Goal: Find contact information: Find contact information

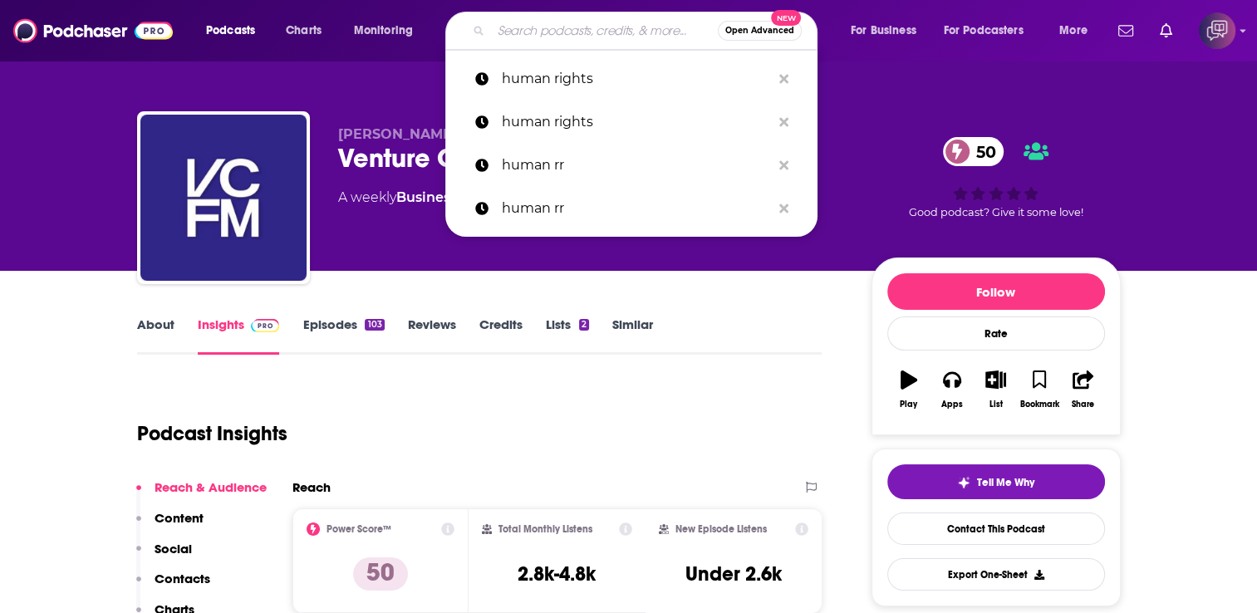
click at [581, 28] on input "Search podcasts, credits, & more..." at bounding box center [604, 30] width 227 height 27
paste input "ON AIR WITH [PERSON_NAME]"
type input "ON AIR WITH [PERSON_NAME]"
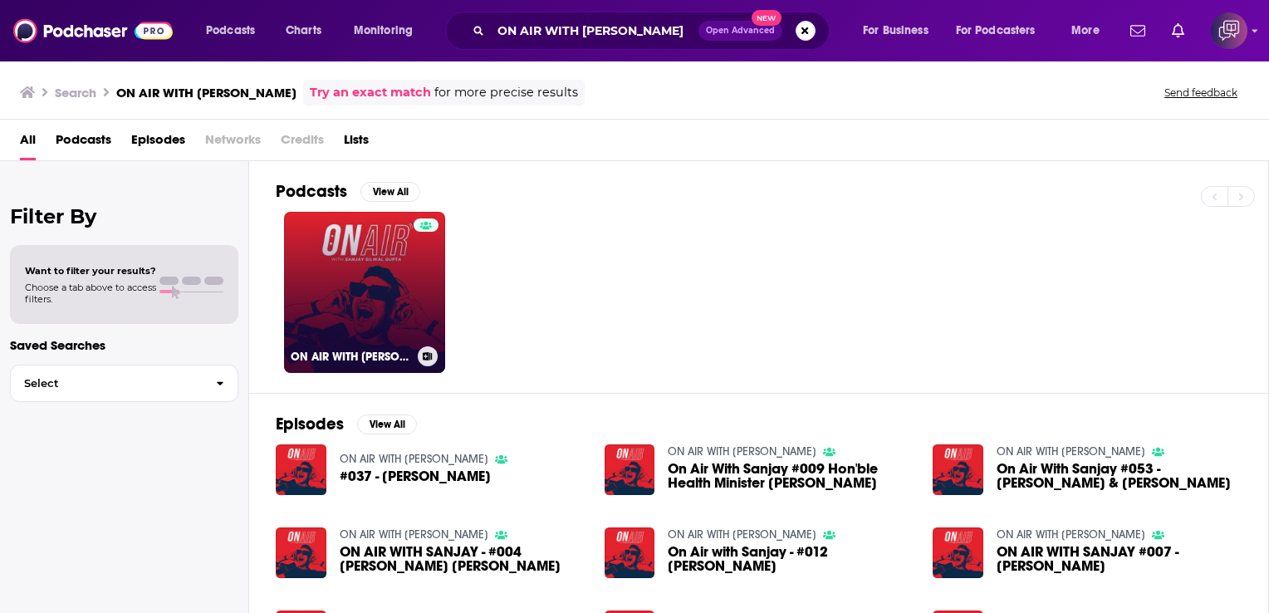
click at [394, 266] on link "ON AIR WITH [PERSON_NAME]" at bounding box center [364, 292] width 161 height 161
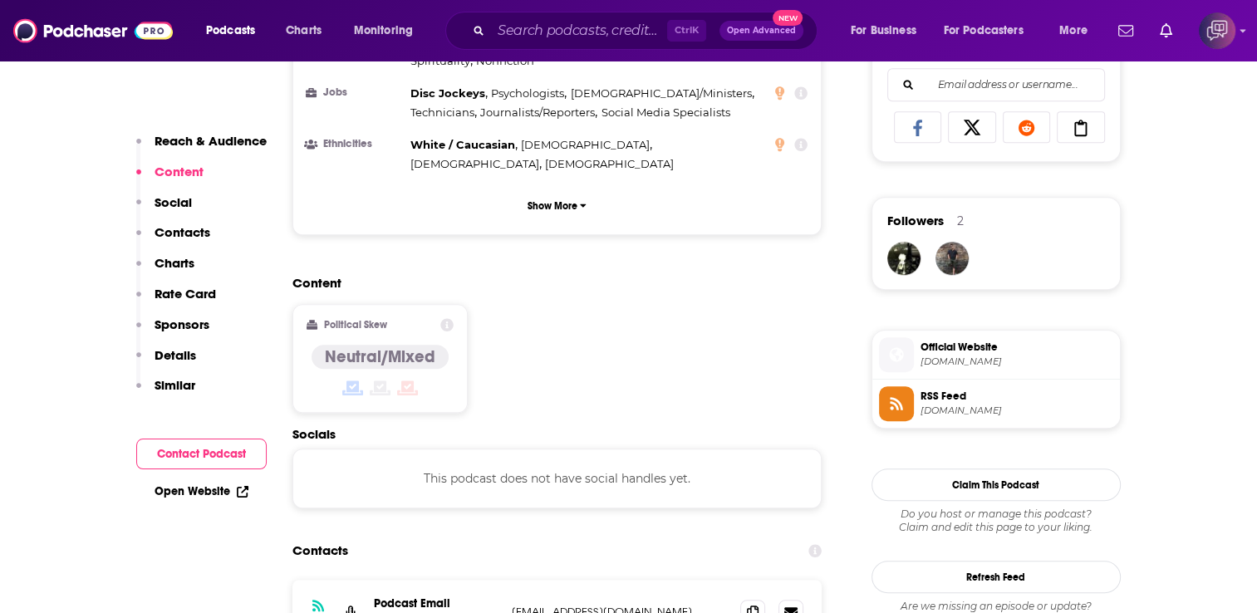
scroll to position [1329, 0]
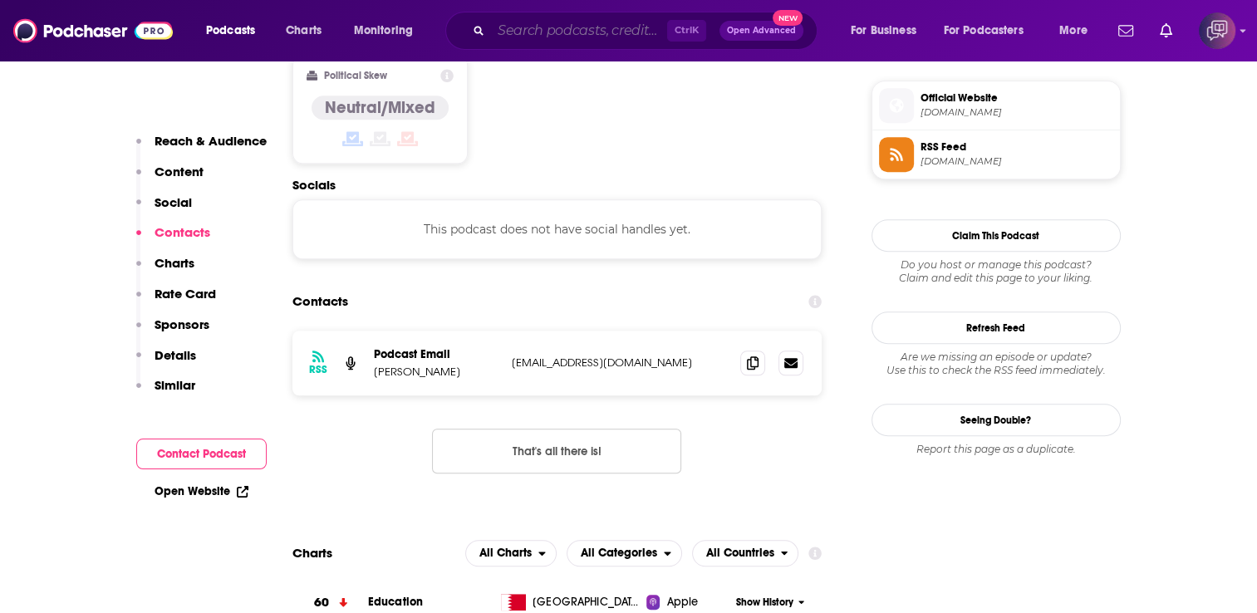
click at [621, 25] on input "Search podcasts, credits, & more..." at bounding box center [579, 30] width 176 height 27
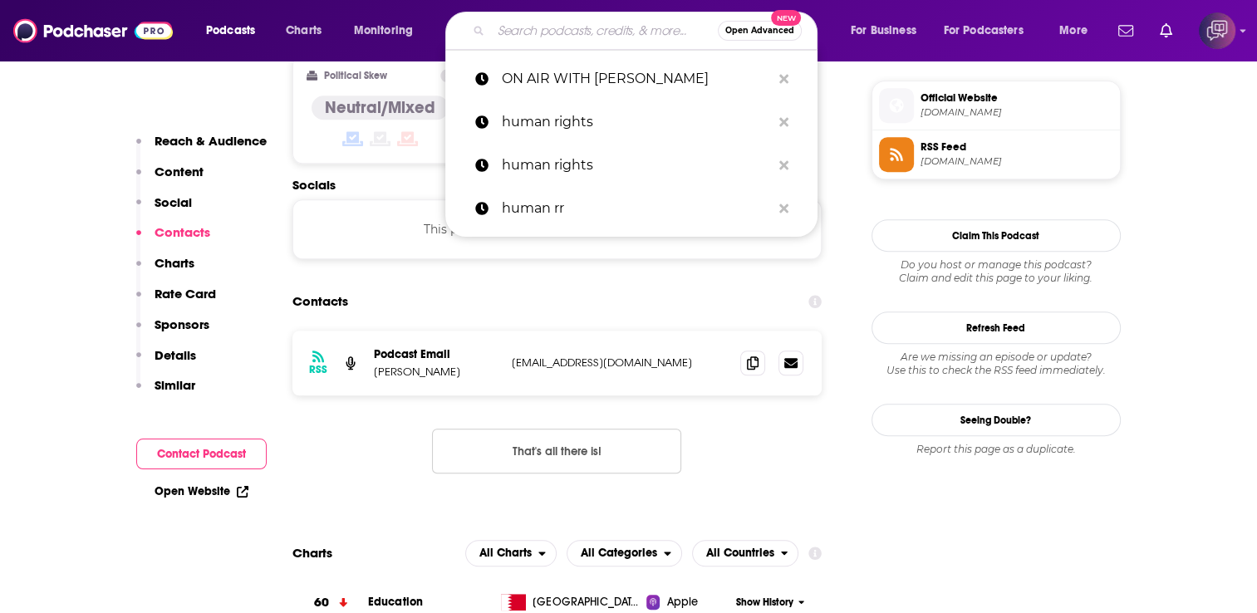
paste input "Deep Dish on Global Affairs"
type input "Deep Dish on Global Affairs"
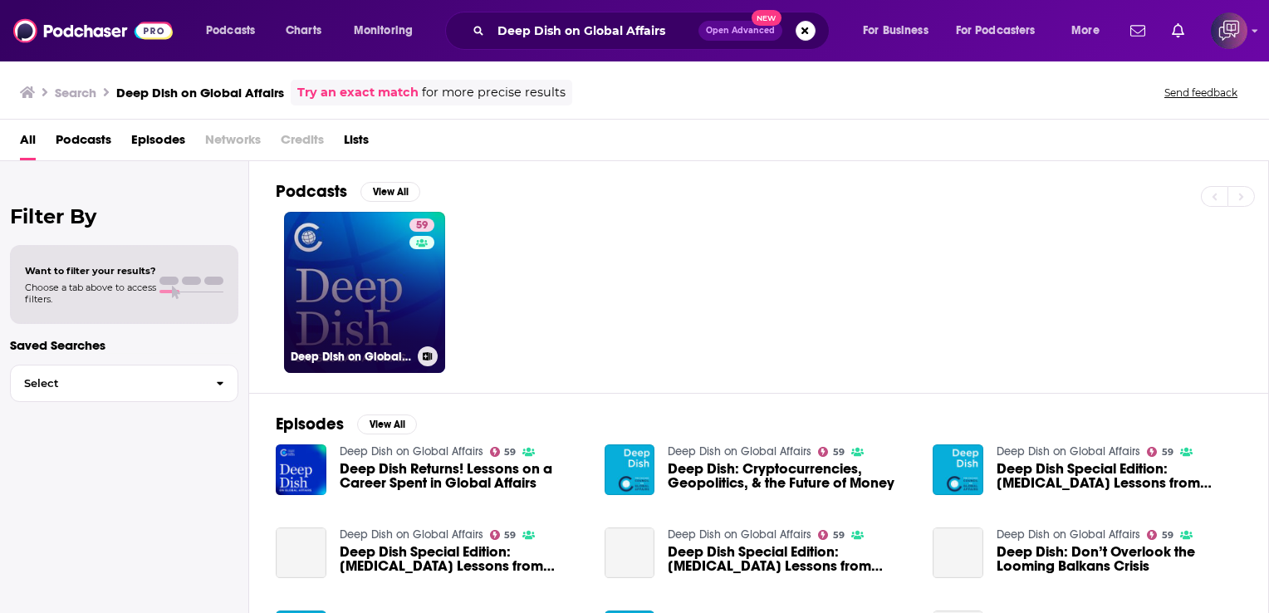
click at [393, 242] on link "59 Deep Dish on Global Affairs" at bounding box center [364, 292] width 161 height 161
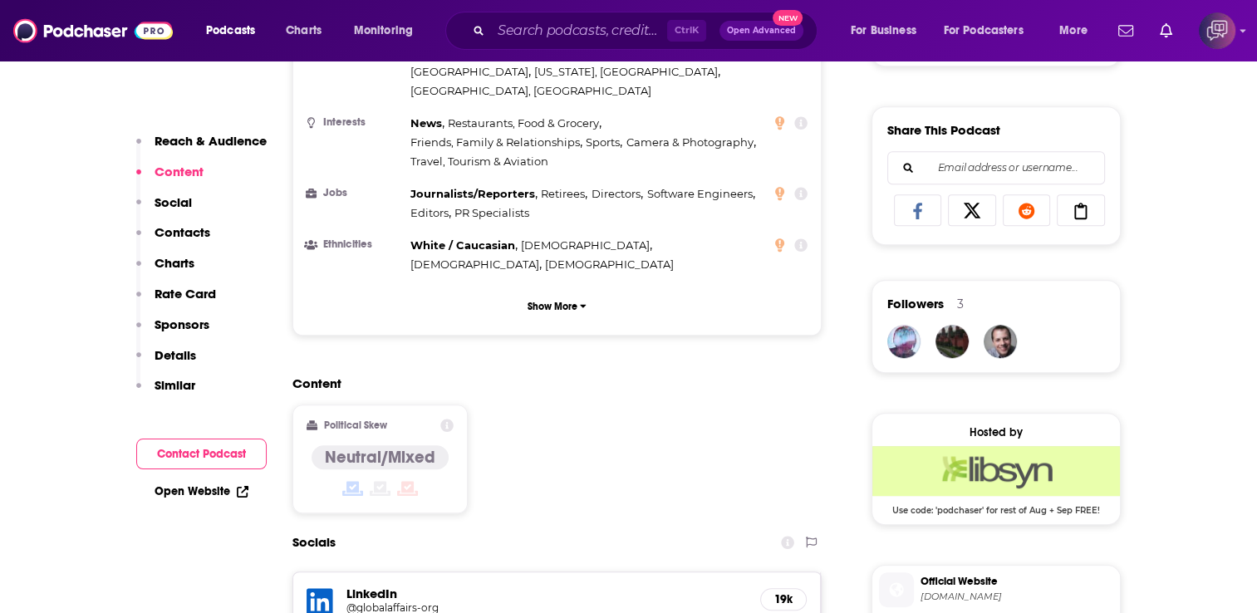
scroll to position [1329, 0]
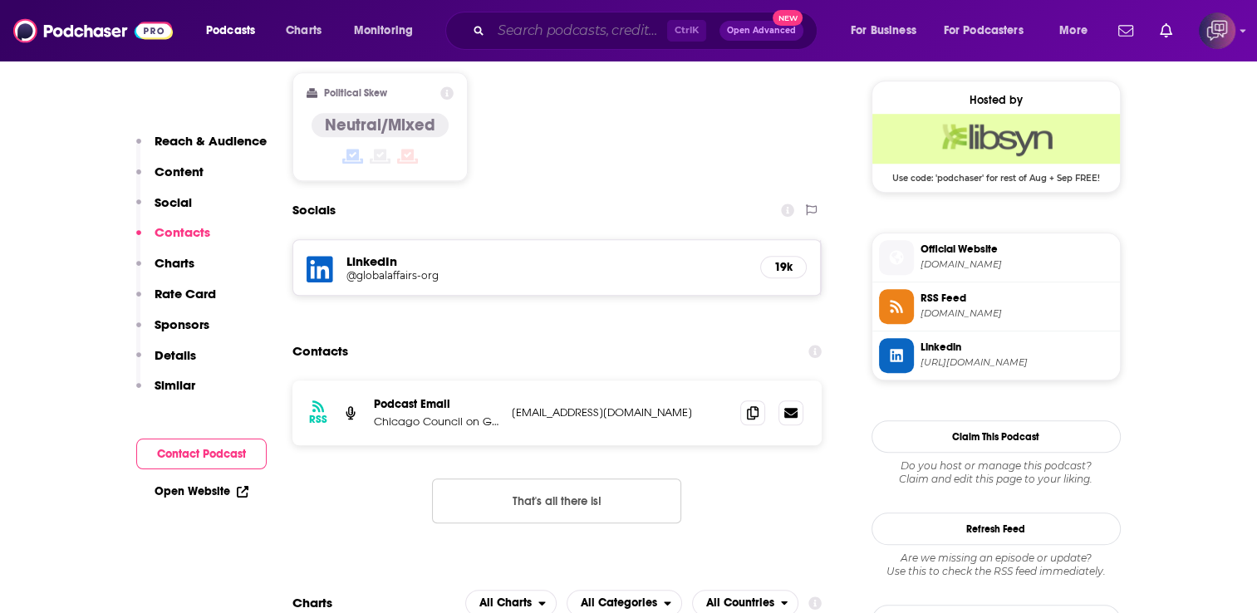
click at [574, 34] on input "Search podcasts, credits, & more..." at bounding box center [579, 30] width 176 height 27
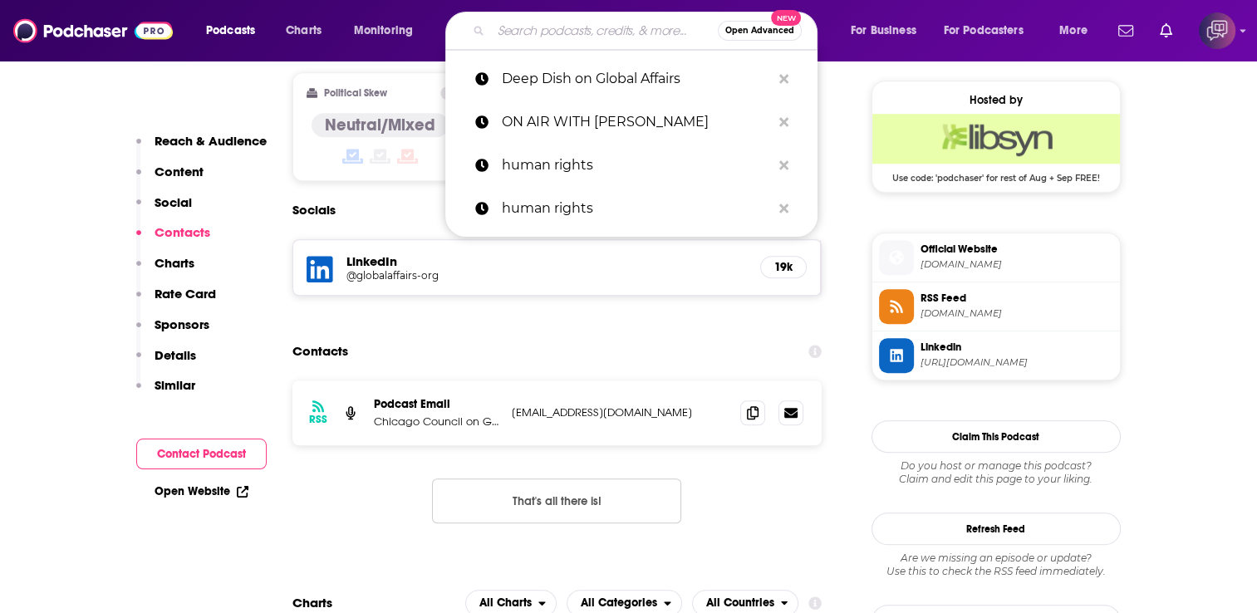
paste input "[PERSON_NAME]"
type input "[PERSON_NAME]"
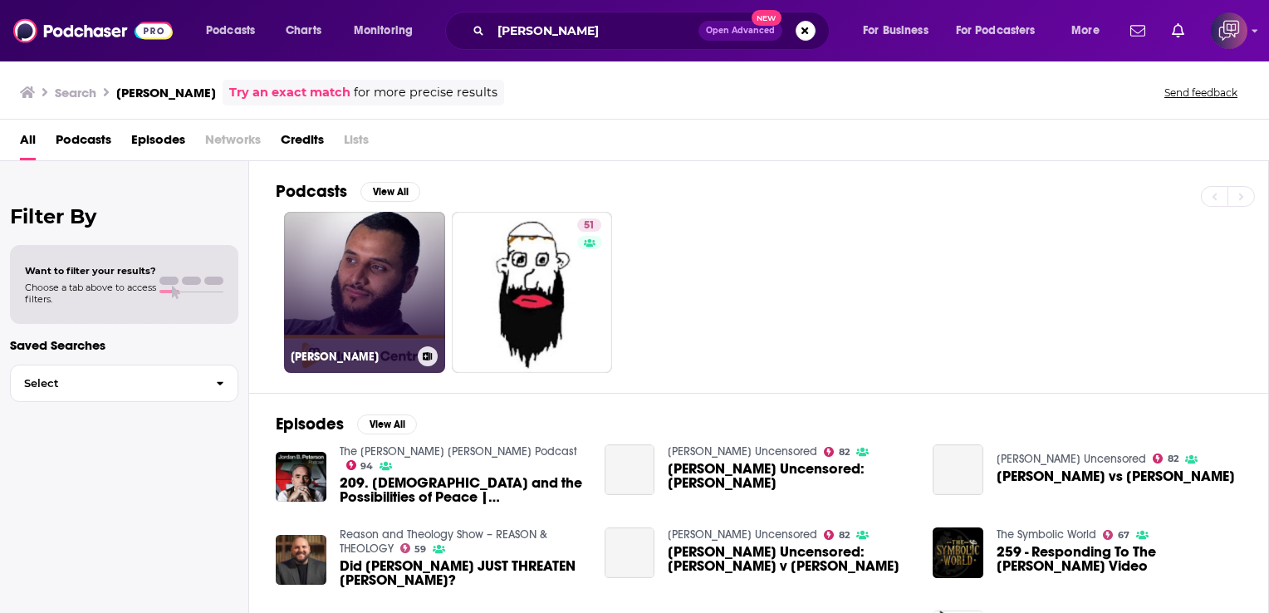
click at [398, 272] on link "[PERSON_NAME]" at bounding box center [364, 292] width 161 height 161
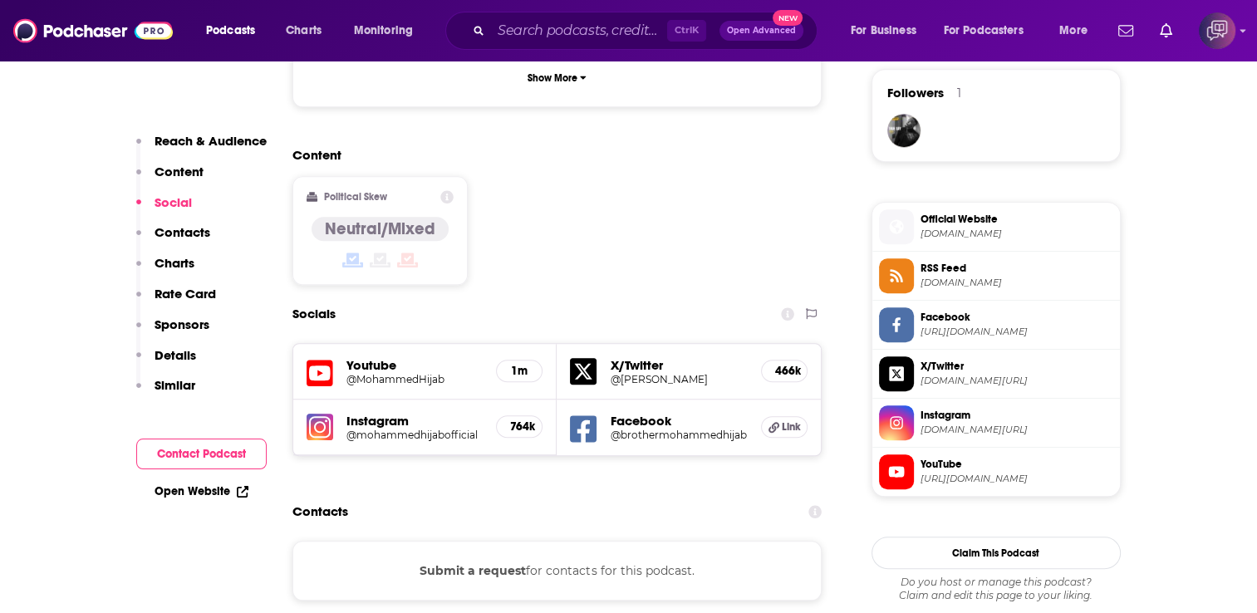
scroll to position [1246, 0]
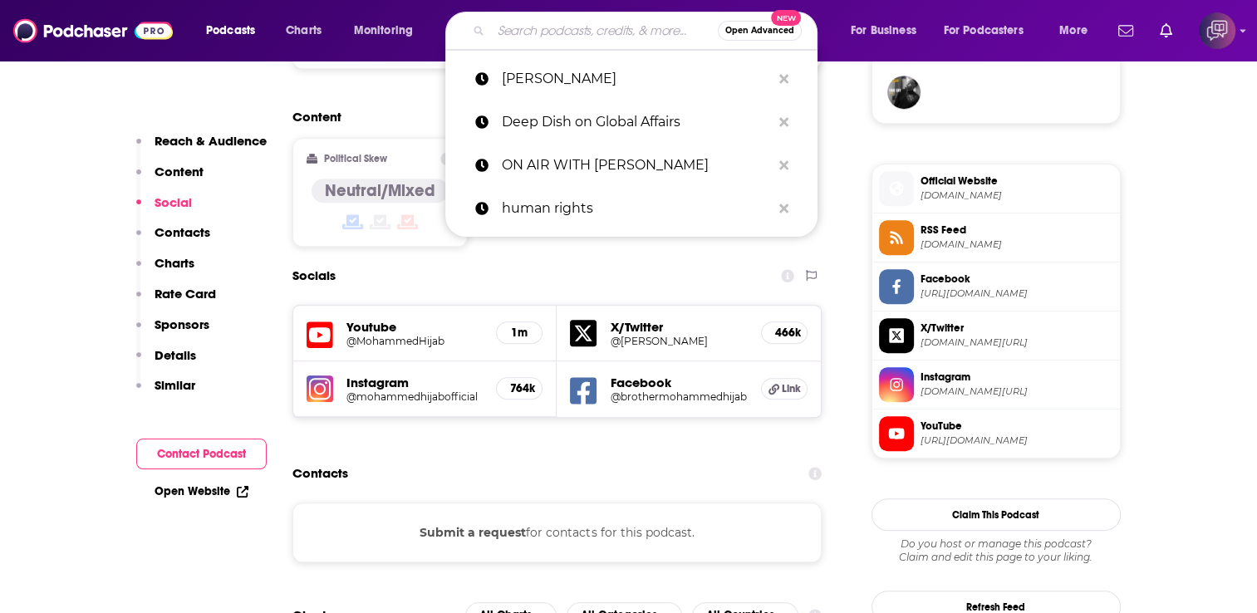
click at [537, 32] on input "Search podcasts, credits, & more..." at bounding box center [604, 30] width 227 height 27
paste input "ANI Podcast with [PERSON_NAME]"
type input "ANI Podcast with [PERSON_NAME]"
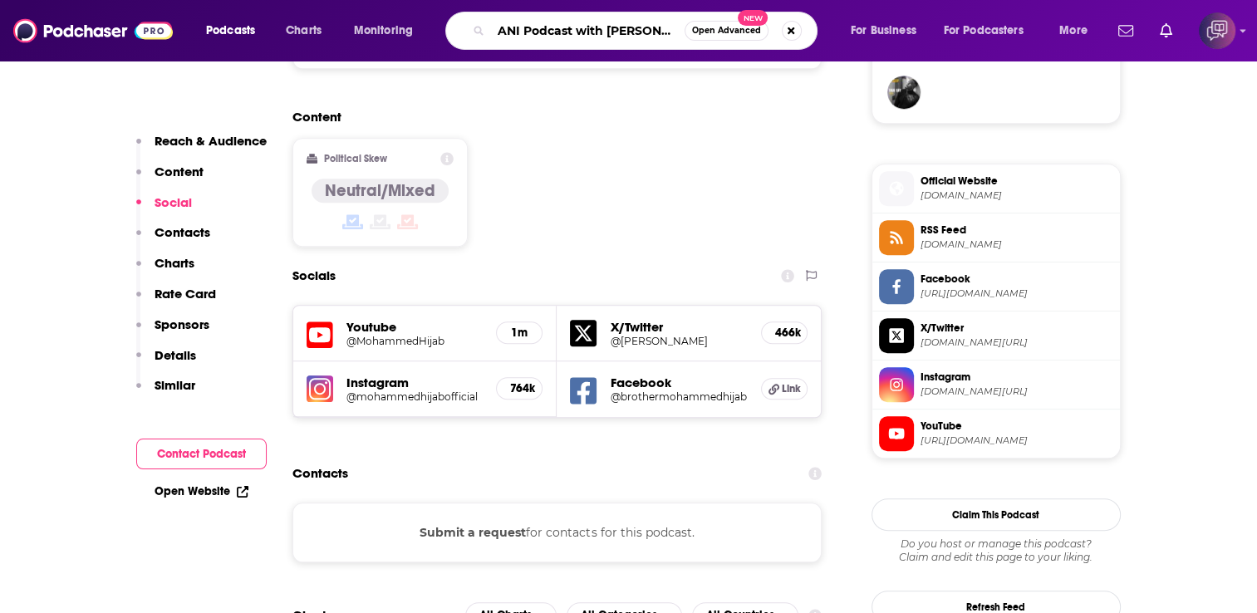
scroll to position [0, 17]
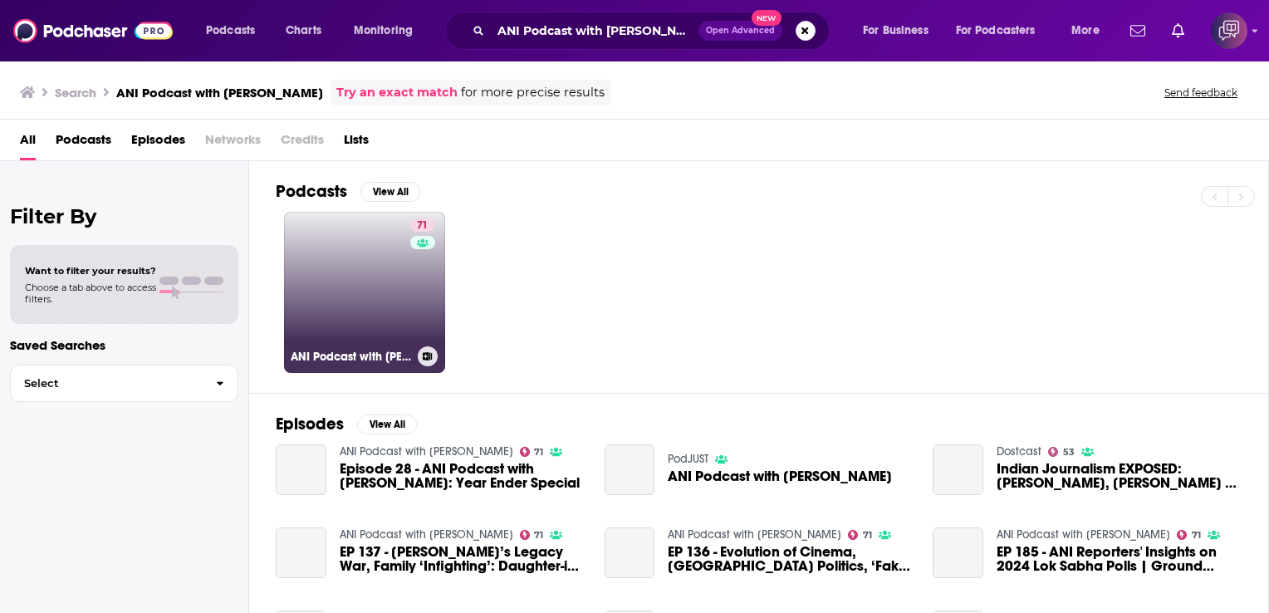
click at [369, 297] on link "71 ANI Podcast with [PERSON_NAME]" at bounding box center [364, 292] width 161 height 161
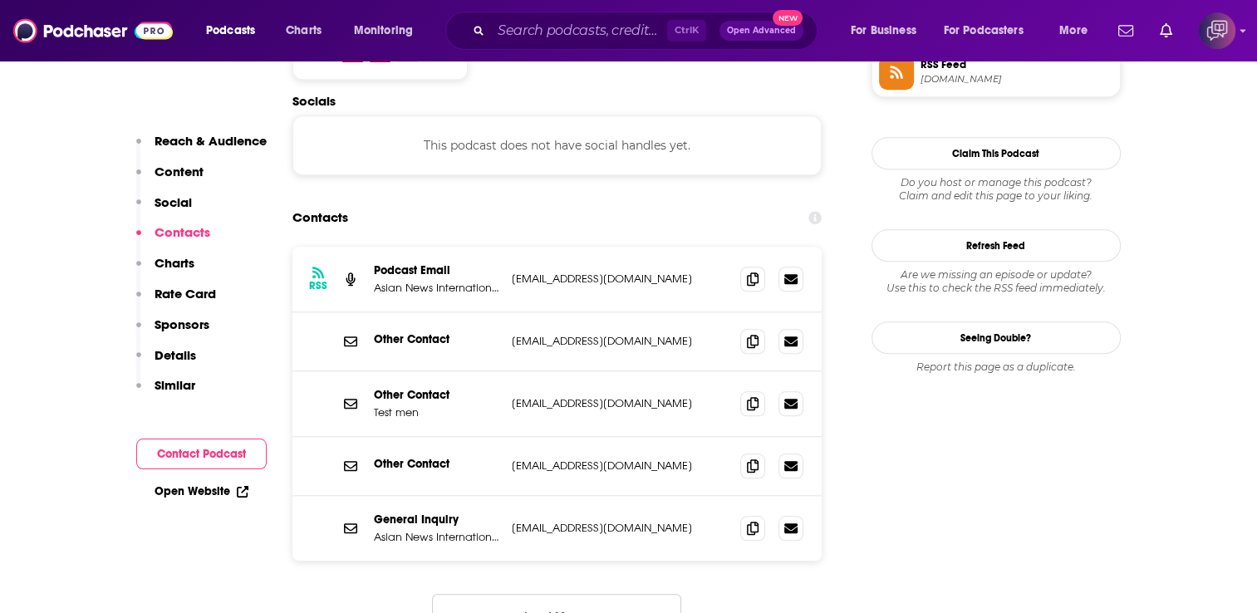
scroll to position [1412, 0]
click at [752, 333] on icon at bounding box center [753, 339] width 12 height 13
click at [747, 395] on icon at bounding box center [753, 401] width 12 height 13
click at [752, 458] on icon at bounding box center [753, 464] width 12 height 13
click at [749, 520] on icon at bounding box center [753, 526] width 12 height 13
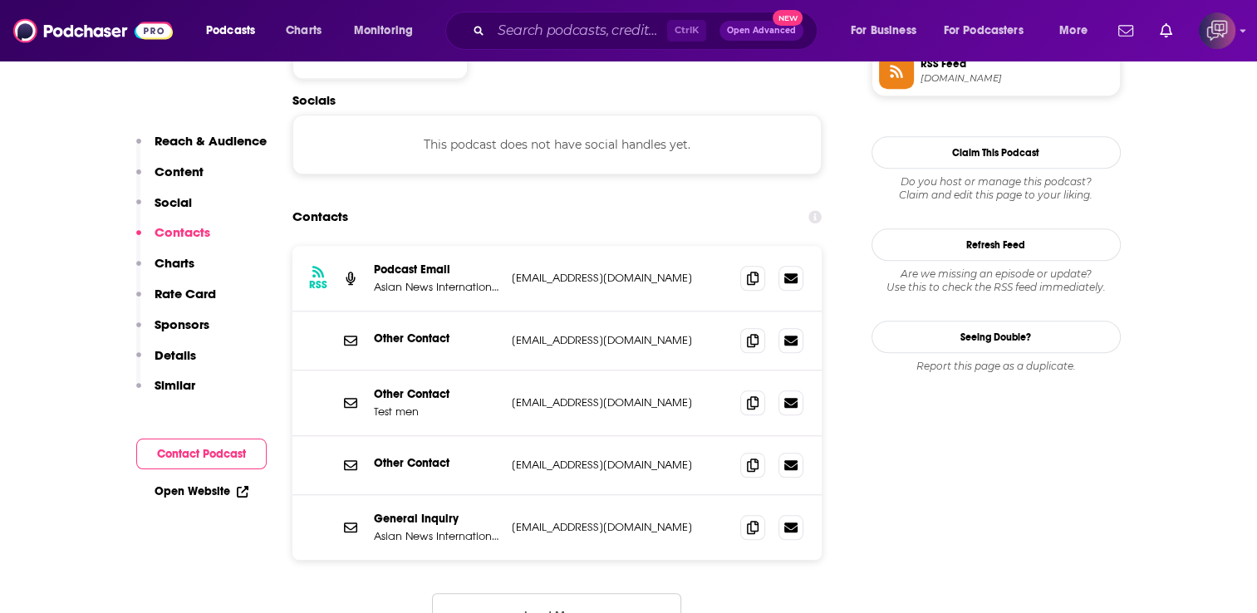
click at [512, 591] on button "Load More..." at bounding box center [556, 615] width 249 height 45
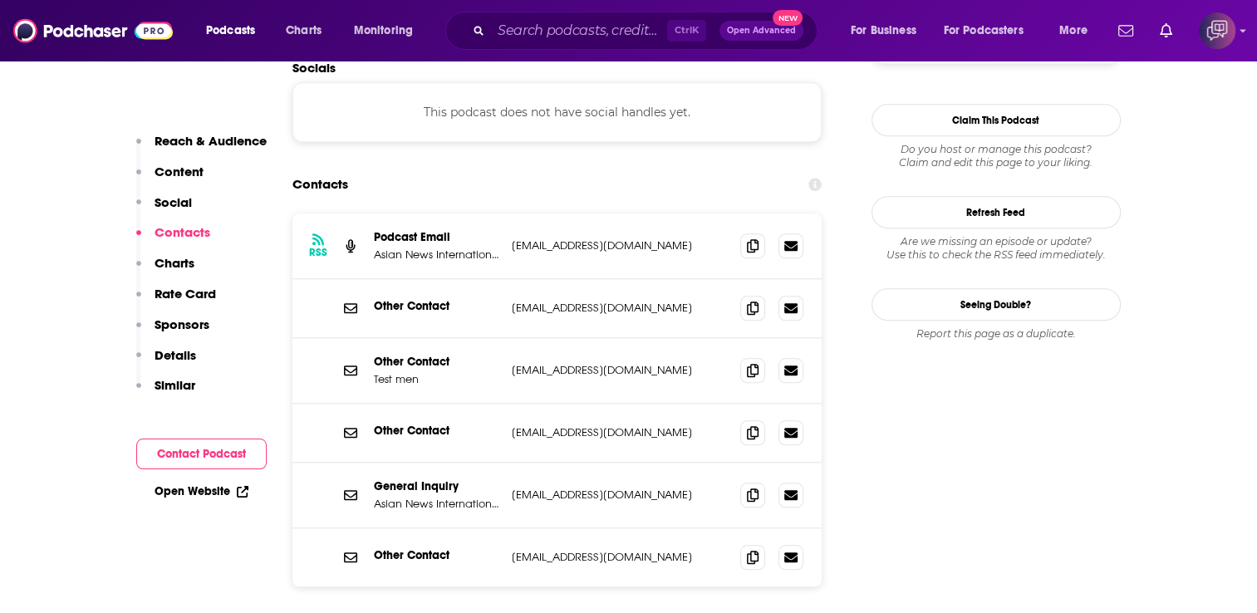
scroll to position [1495, 0]
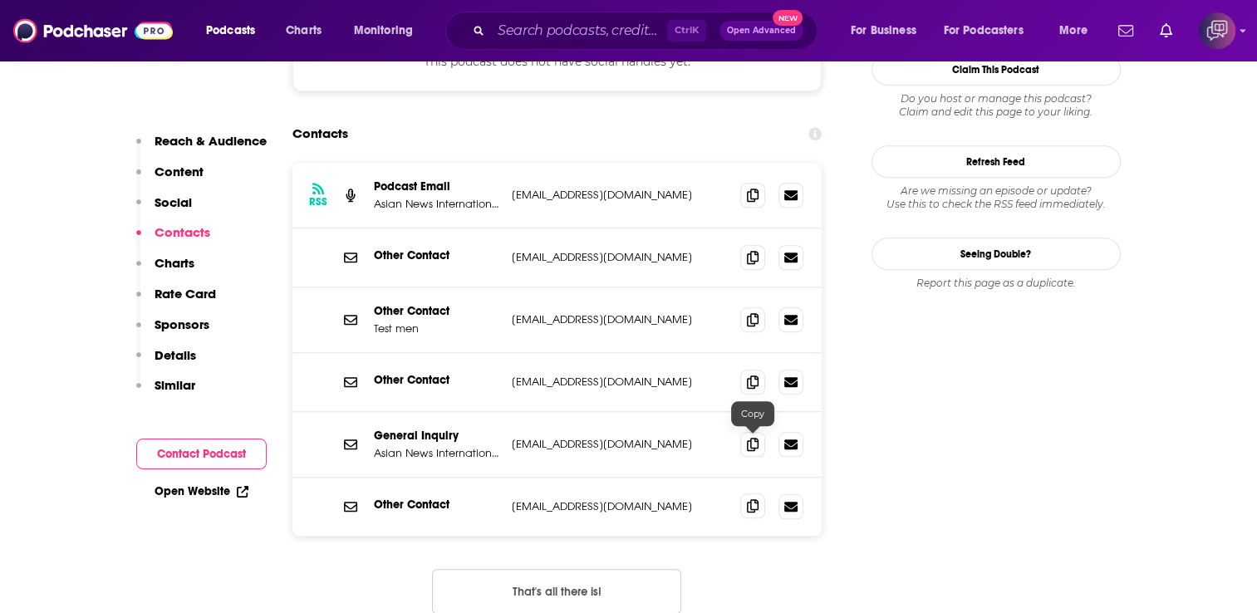
click at [749, 499] on icon at bounding box center [753, 505] width 12 height 13
click at [648, 23] on input "Search podcasts, credits, & more..." at bounding box center [579, 30] width 176 height 27
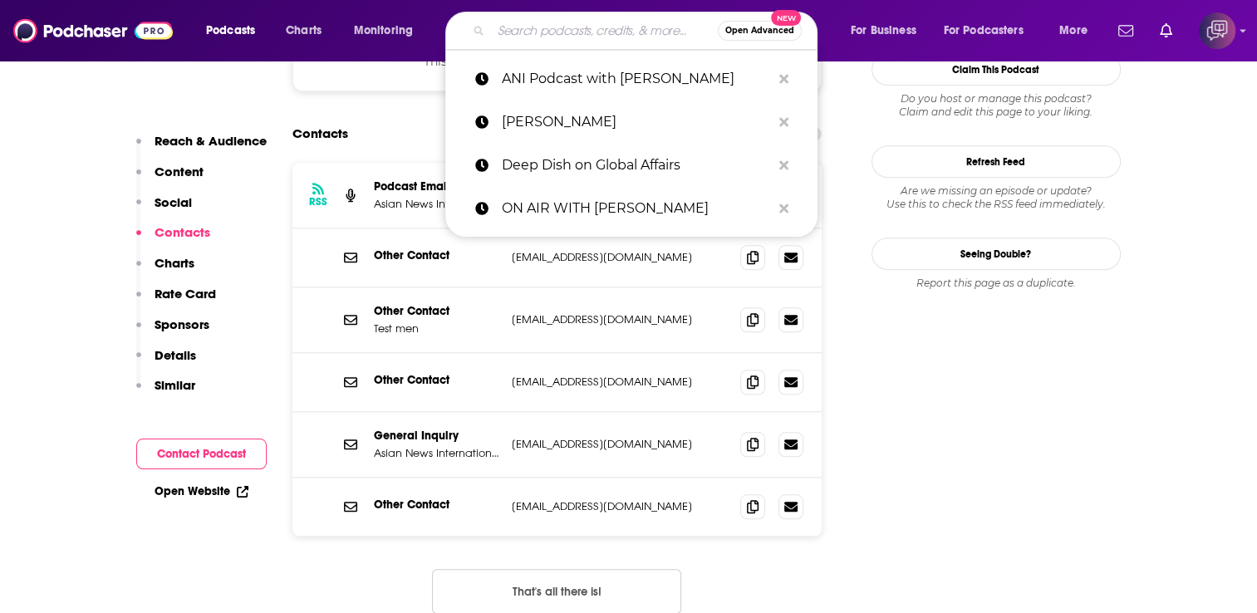
paste input "The China Show"
type input "The China Show"
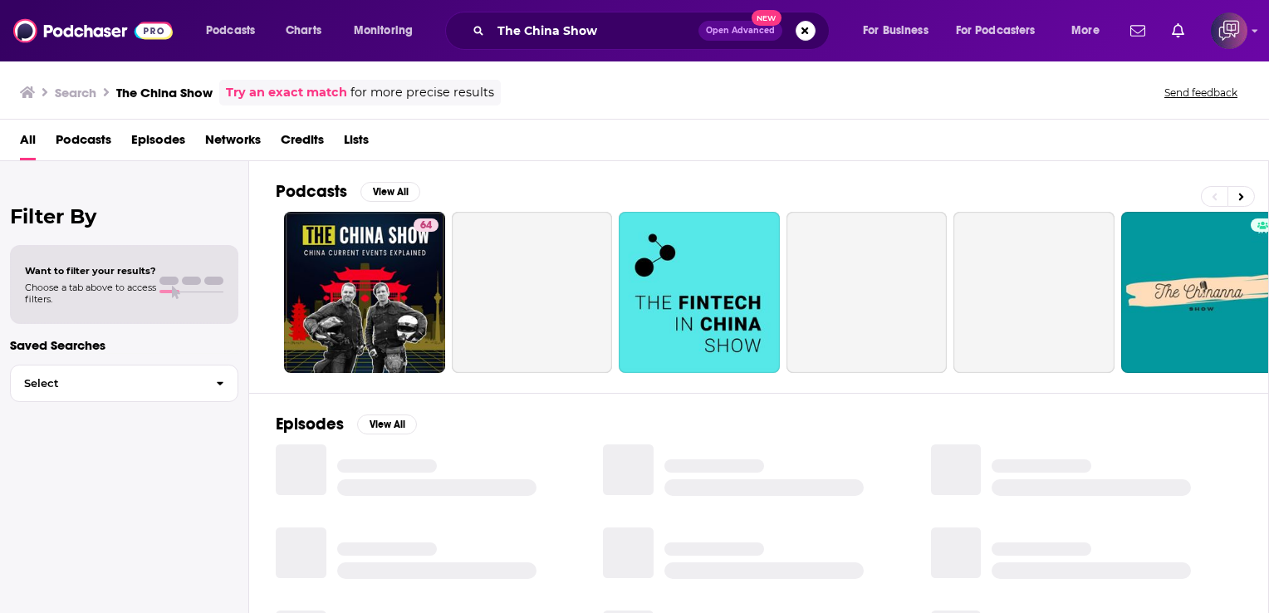
click at [405, 241] on div "Power Score: 64" at bounding box center [426, 248] width 94 height 25
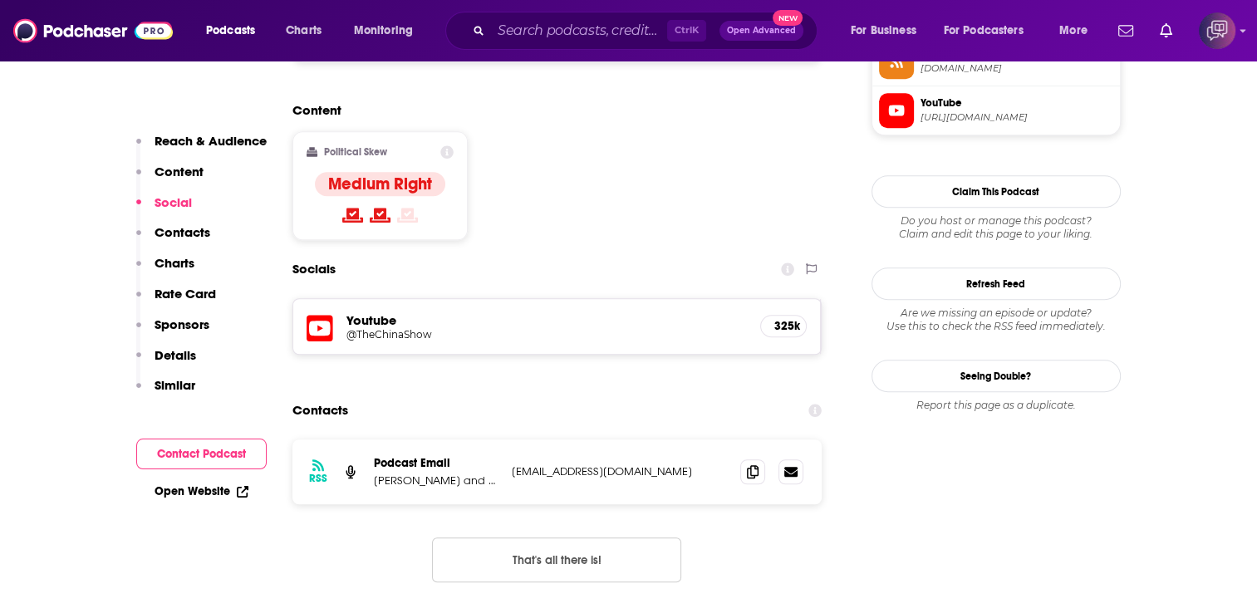
scroll to position [1329, 0]
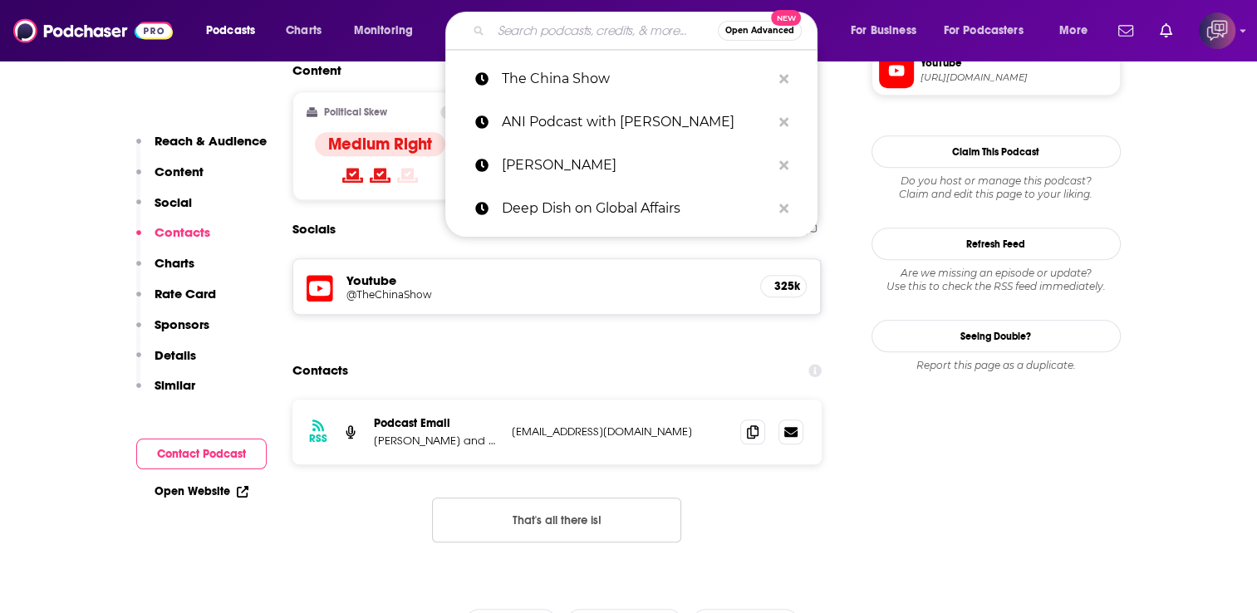
click at [542, 17] on div "Open Advanced New" at bounding box center [631, 31] width 372 height 38
paste input "Truth's Table"
type input "Truth's Table"
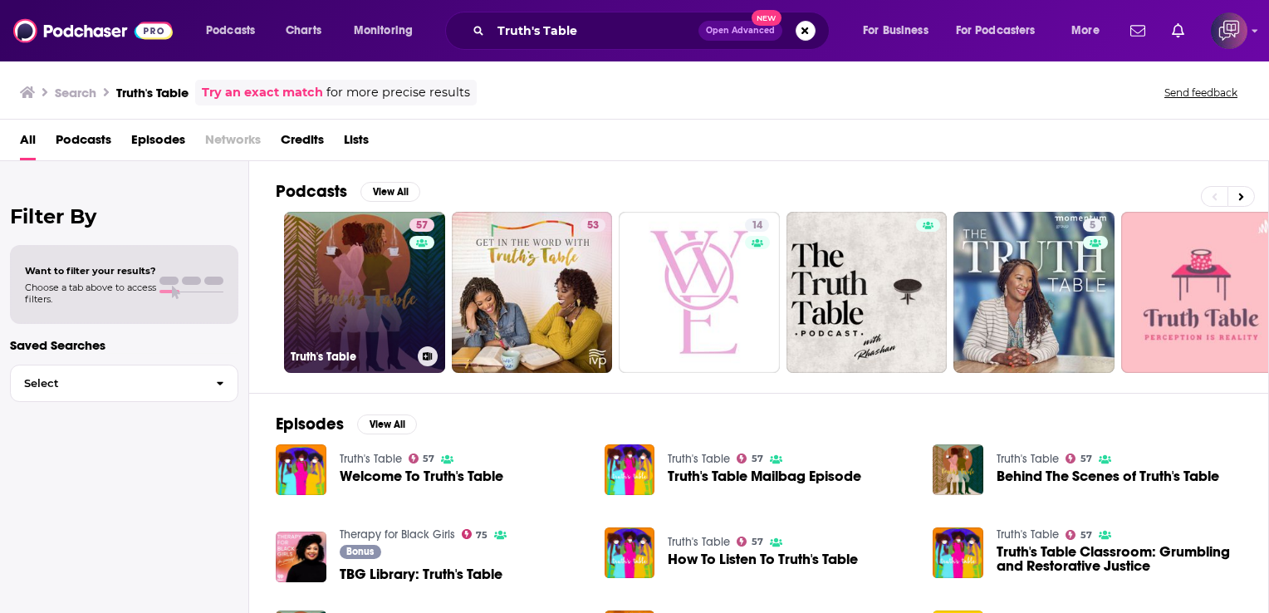
click at [390, 241] on link "57 Truth's Table" at bounding box center [364, 292] width 161 height 161
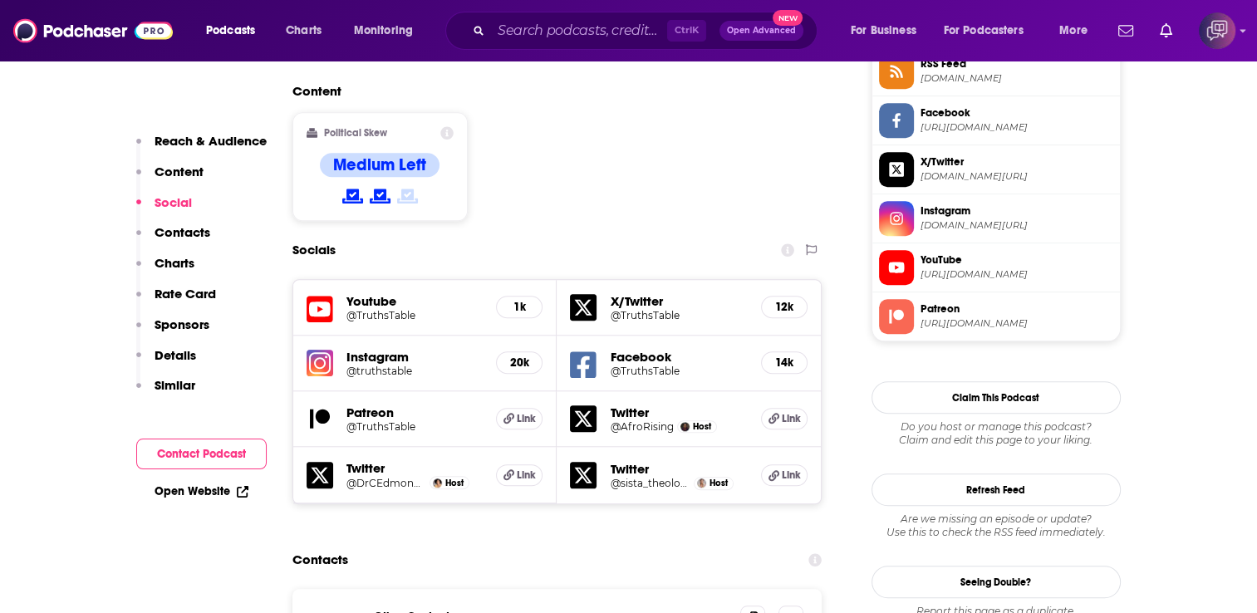
scroll to position [1661, 0]
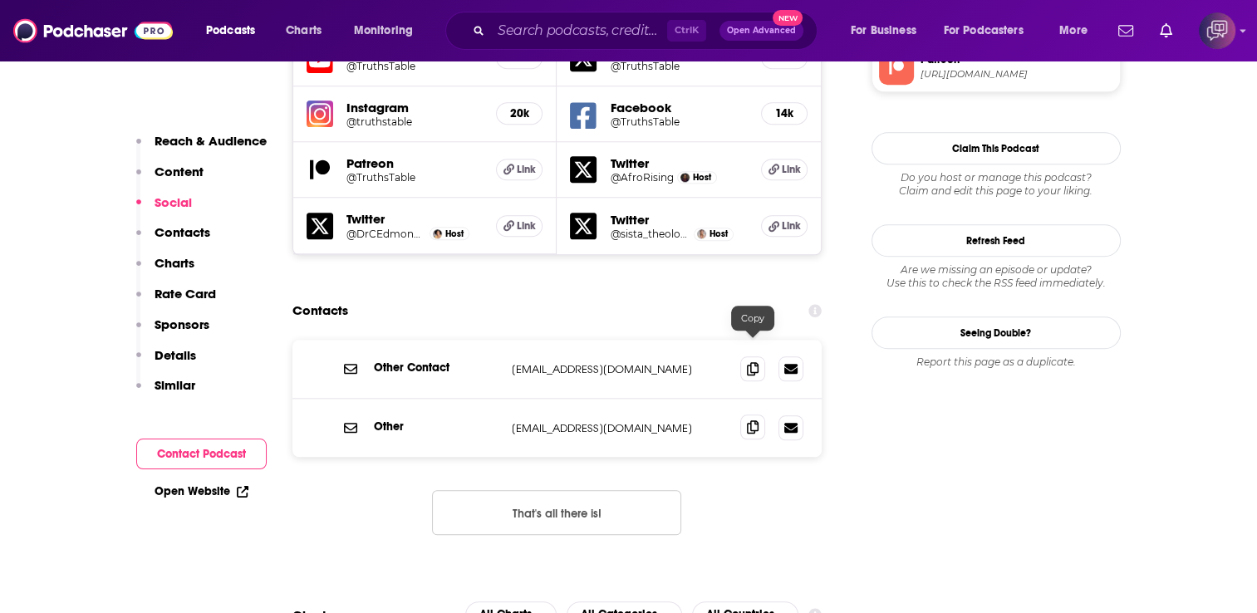
click at [757, 420] on icon at bounding box center [753, 426] width 12 height 13
click at [753, 361] on icon at bounding box center [753, 367] width 12 height 13
click at [532, 37] on input "Search podcasts, credits, & more..." at bounding box center [579, 30] width 176 height 27
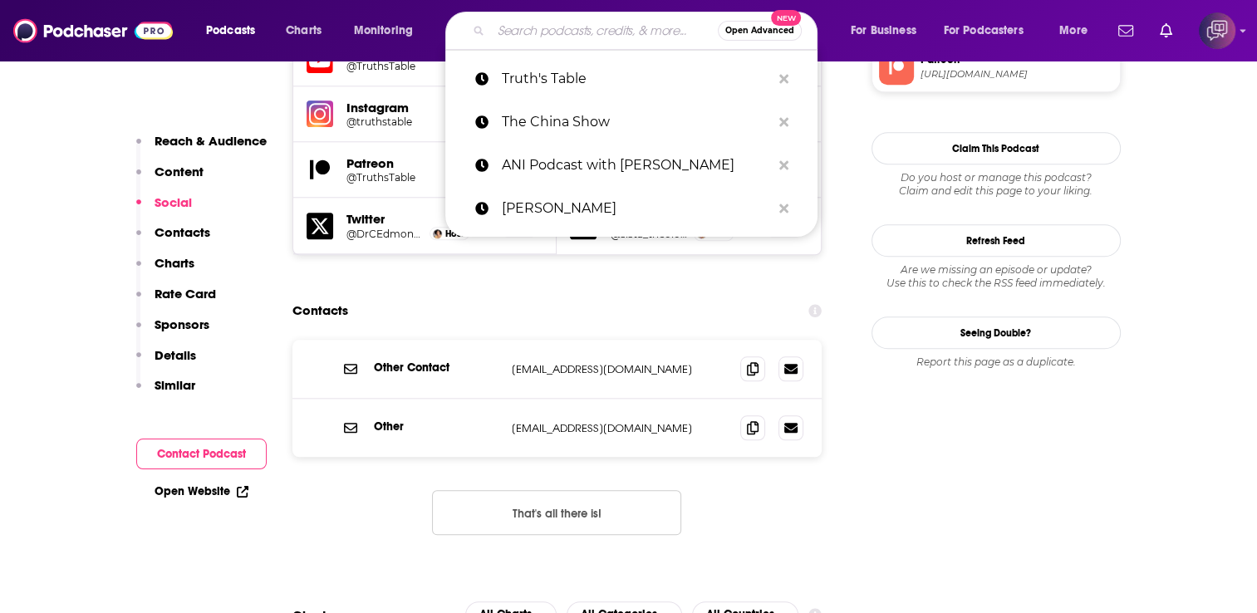
paste input "Breaking Down: Collapse"
type input "Breaking Down: Collapse"
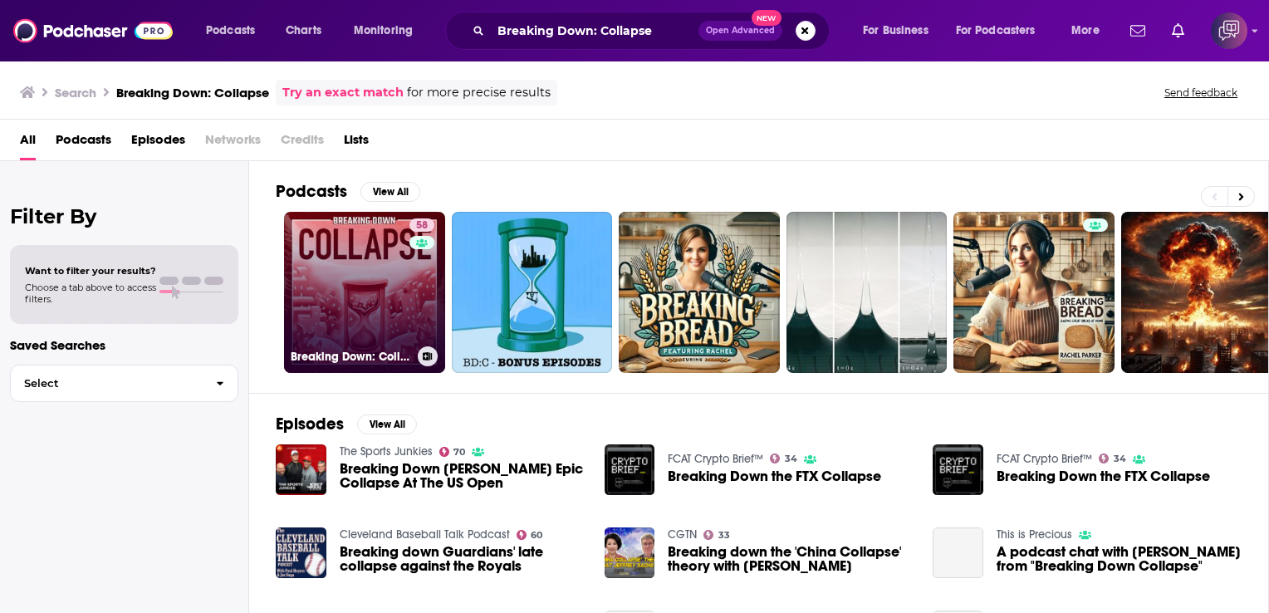
click at [372, 248] on link "58 Breaking Down: Collapse" at bounding box center [364, 292] width 161 height 161
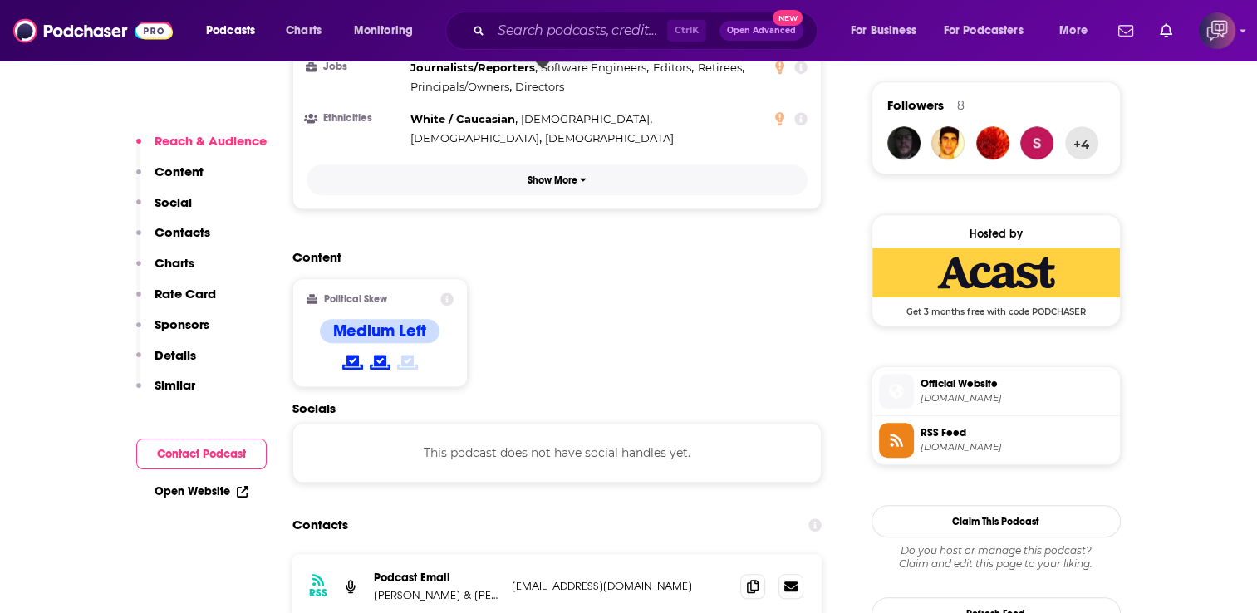
scroll to position [1246, 0]
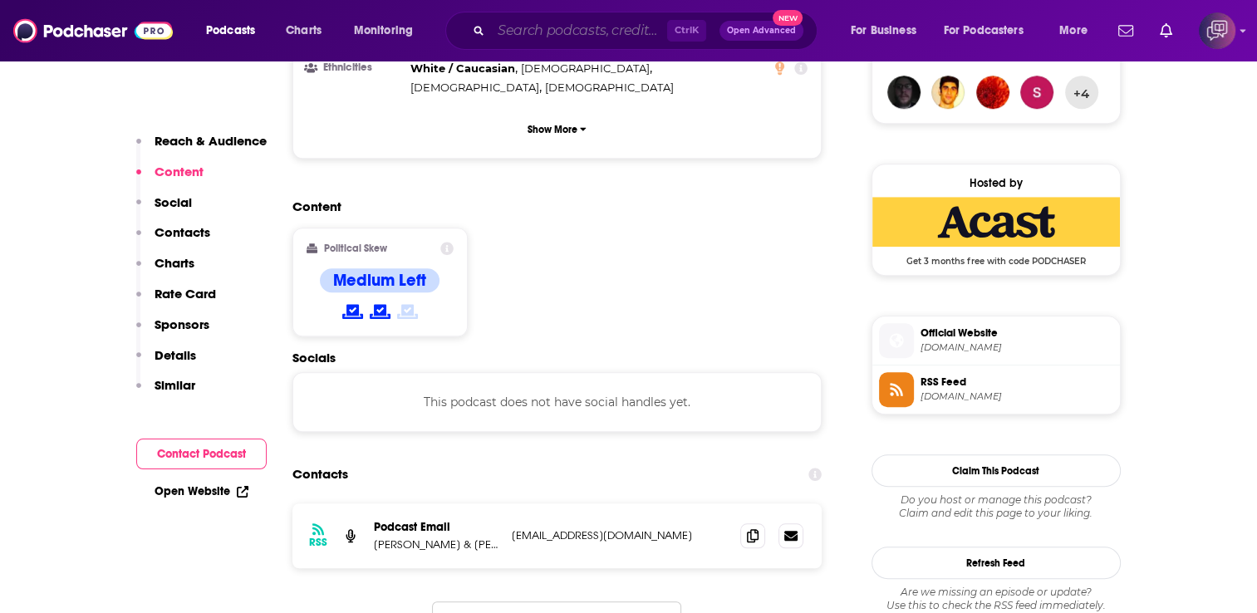
click at [635, 27] on input "Search podcasts, credits, & more..." at bounding box center [579, 30] width 176 height 27
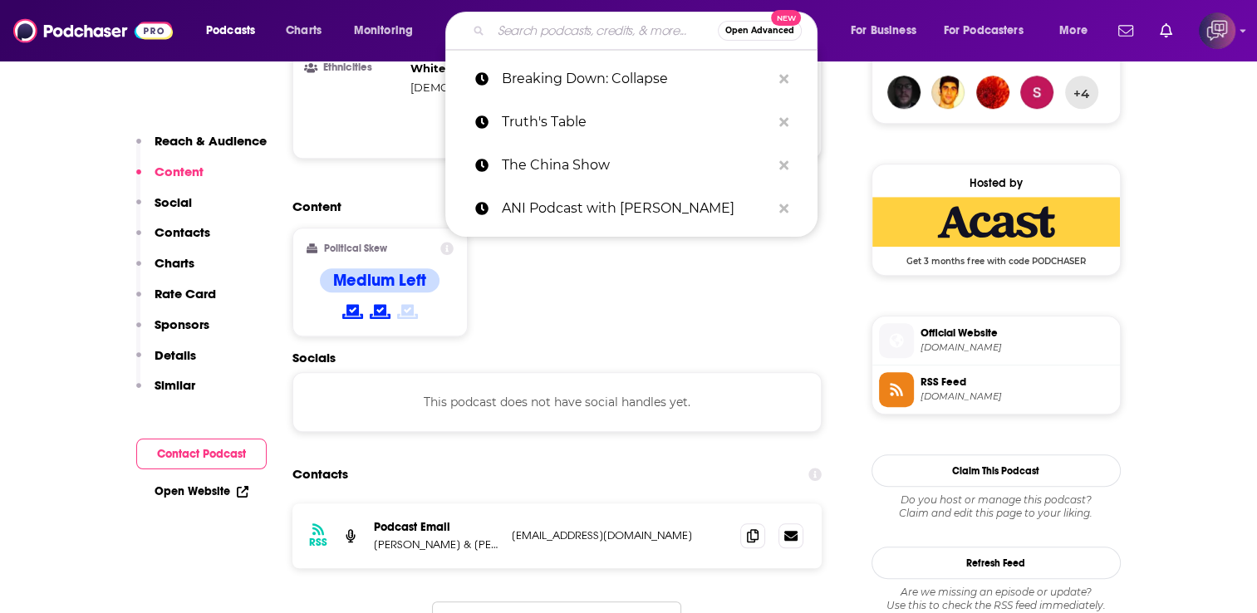
paste input "The Tikvah Podcast"
type input "The Tikvah Podcast"
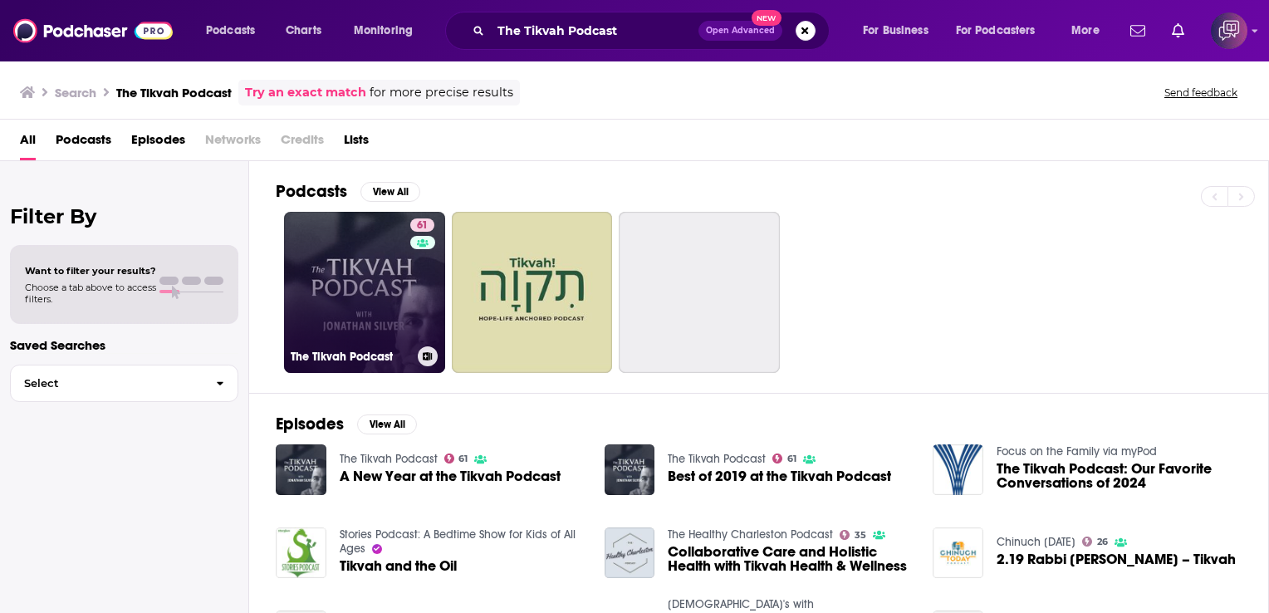
click at [337, 253] on link "61 The Tikvah Podcast" at bounding box center [364, 292] width 161 height 161
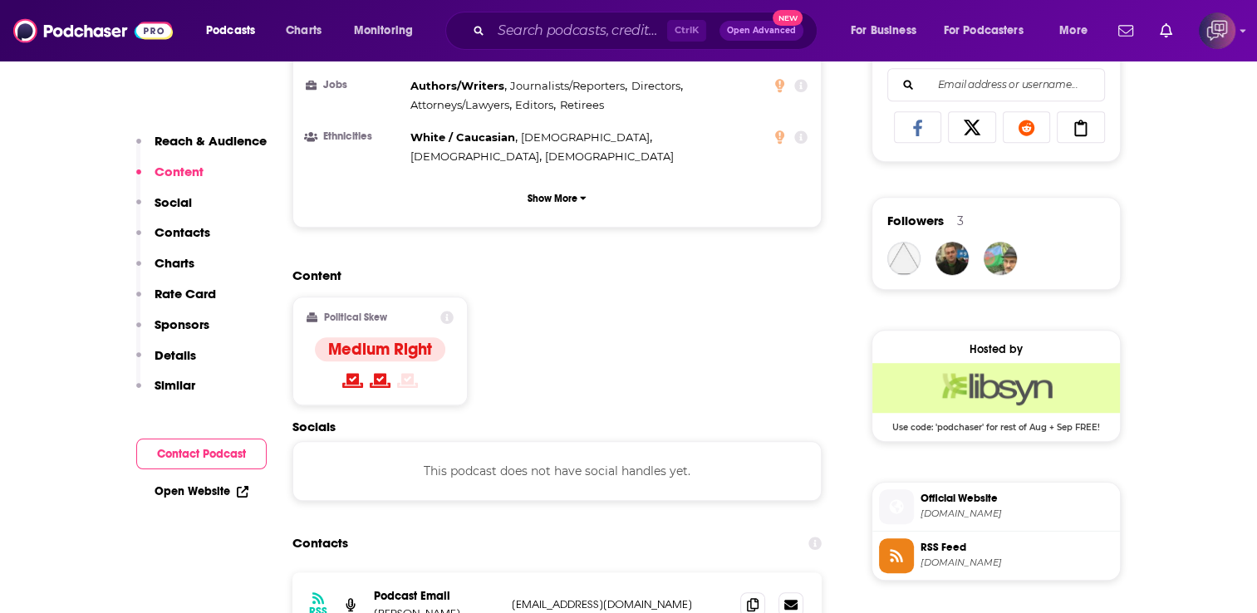
scroll to position [1163, 0]
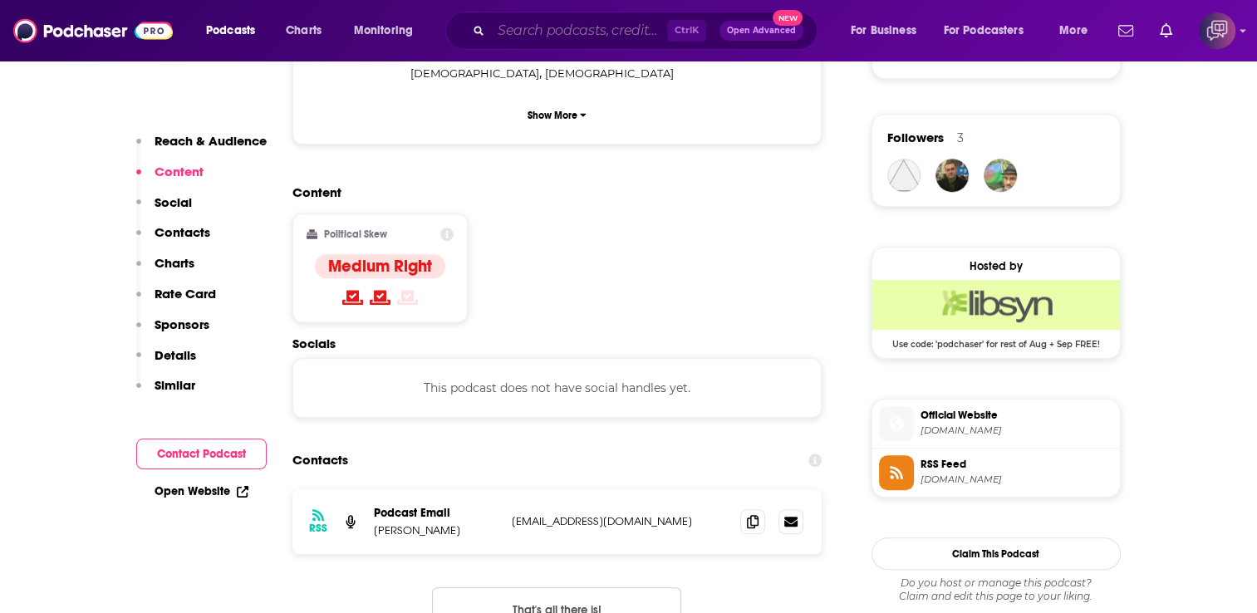
click at [592, 21] on input "Search podcasts, credits, & more..." at bounding box center [579, 30] width 176 height 27
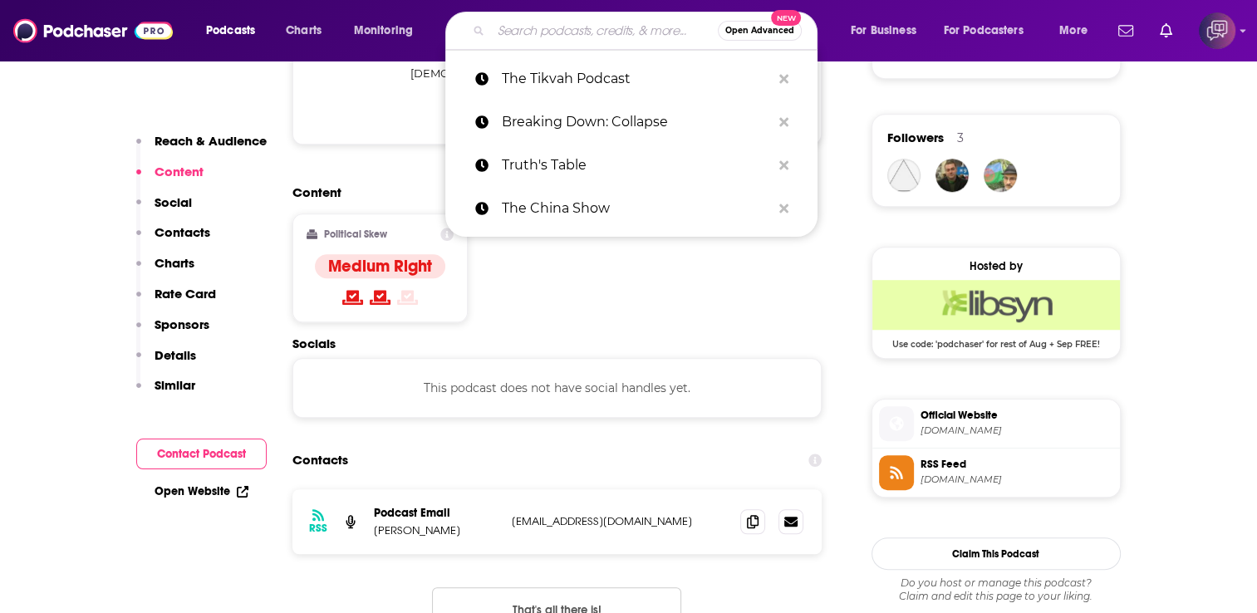
paste input "The Dig"
type input "The Dig"
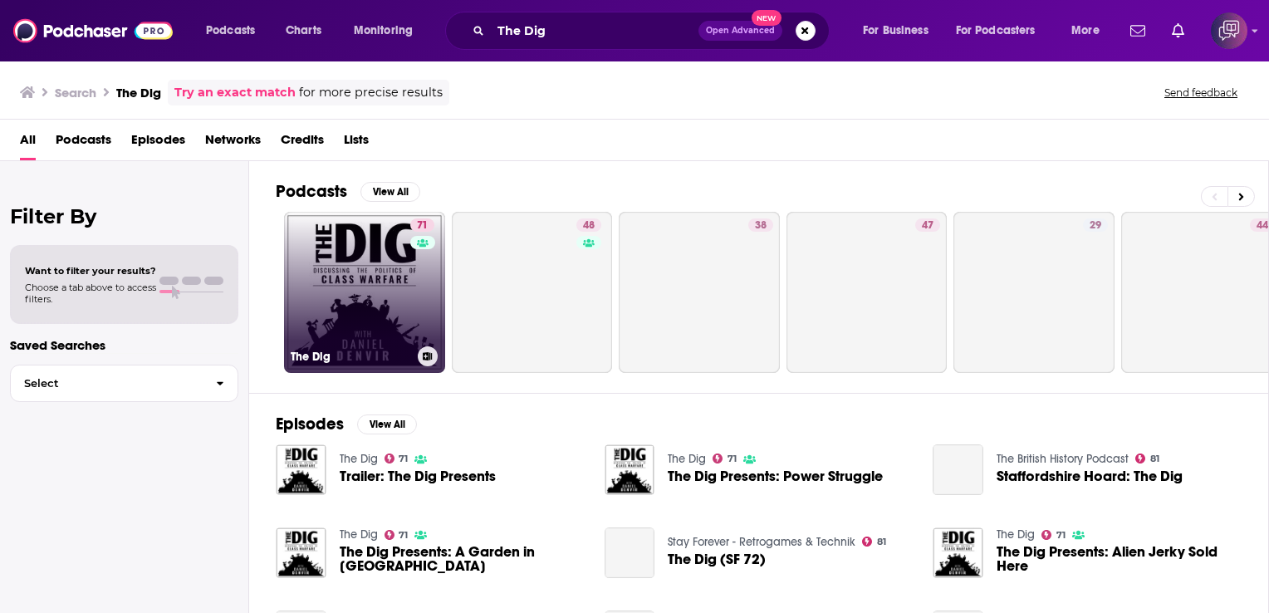
click at [379, 261] on link "71 The Dig" at bounding box center [364, 292] width 161 height 161
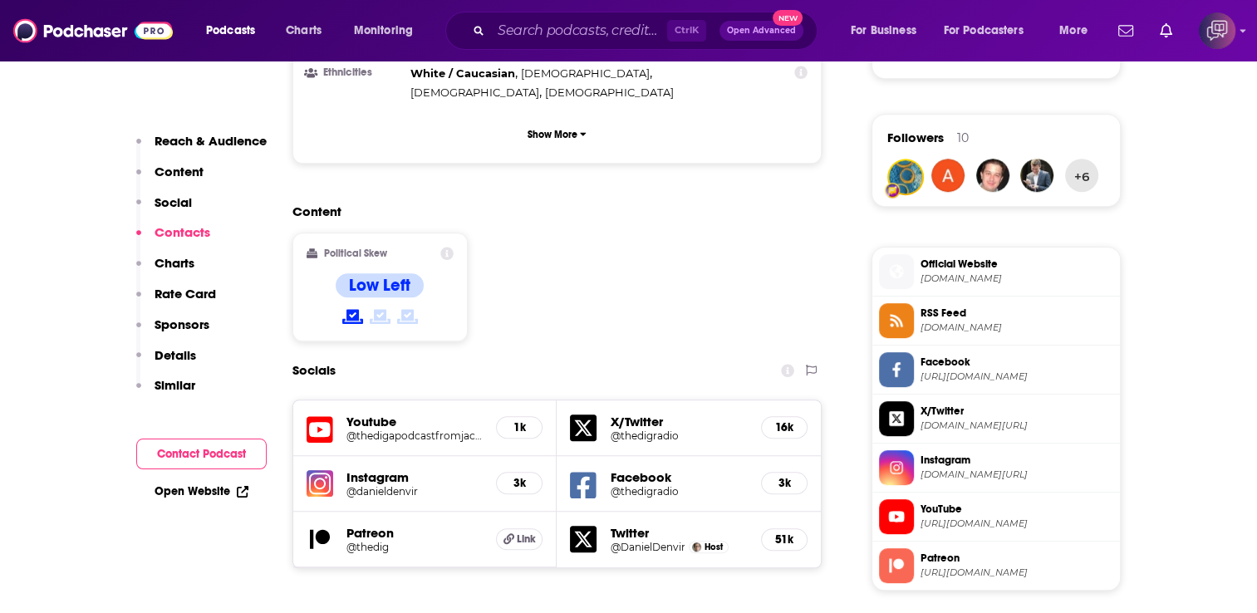
scroll to position [1495, 0]
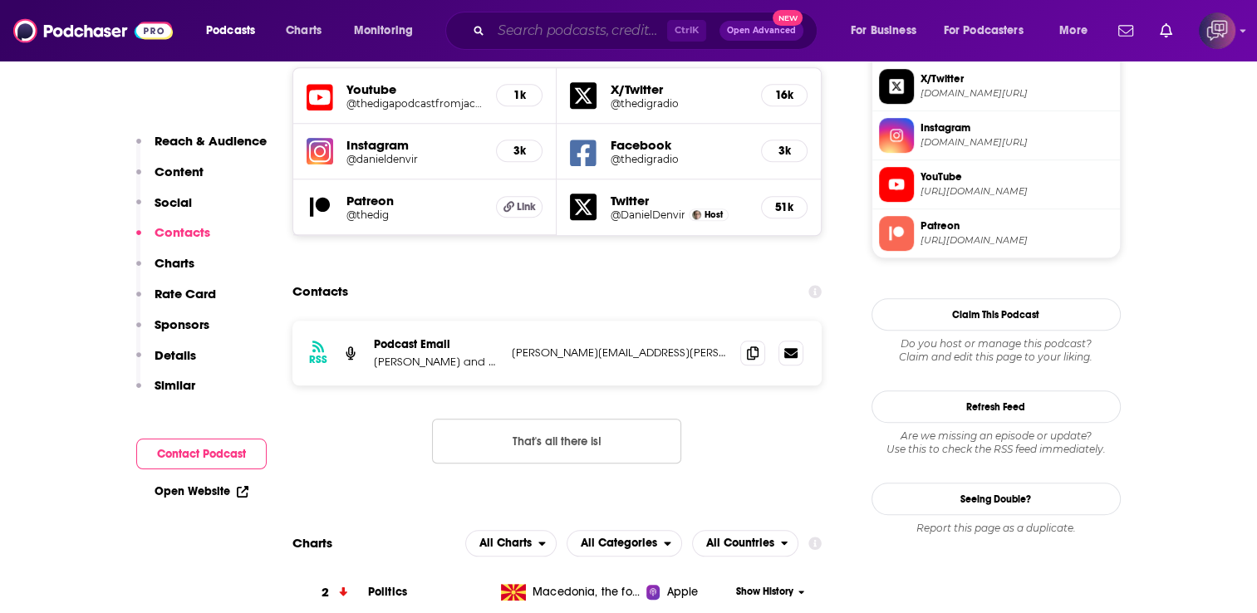
click at [535, 25] on input "Search podcasts, credits, & more..." at bounding box center [579, 30] width 176 height 27
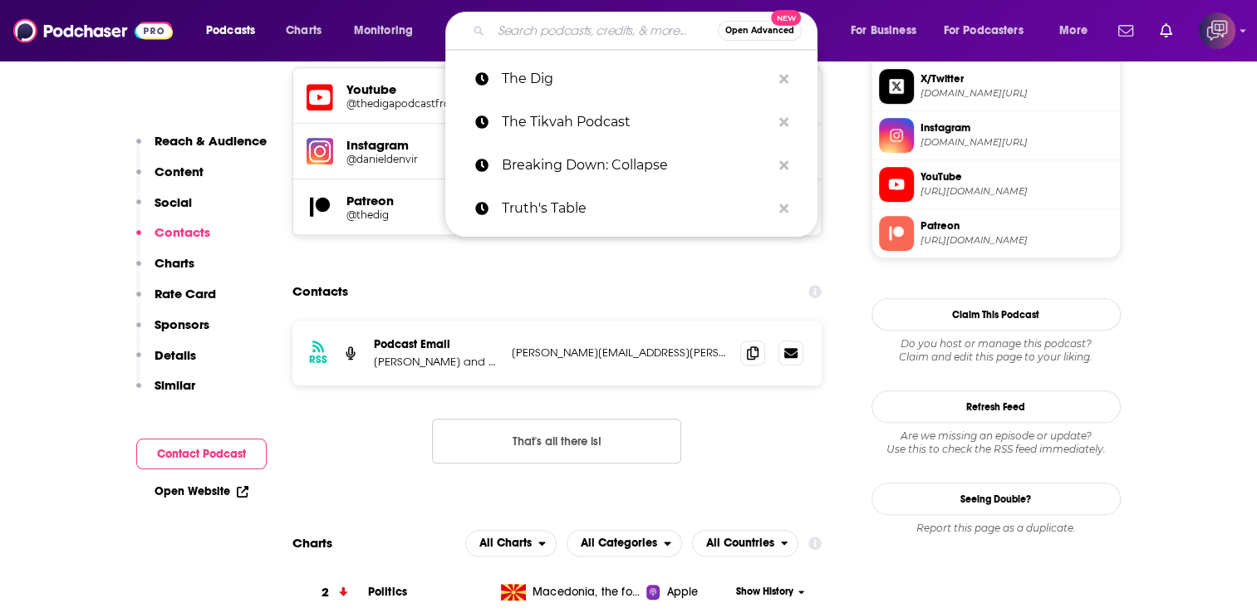
paste input "The Documentary Podcast"
type input "The Documentary Podcast"
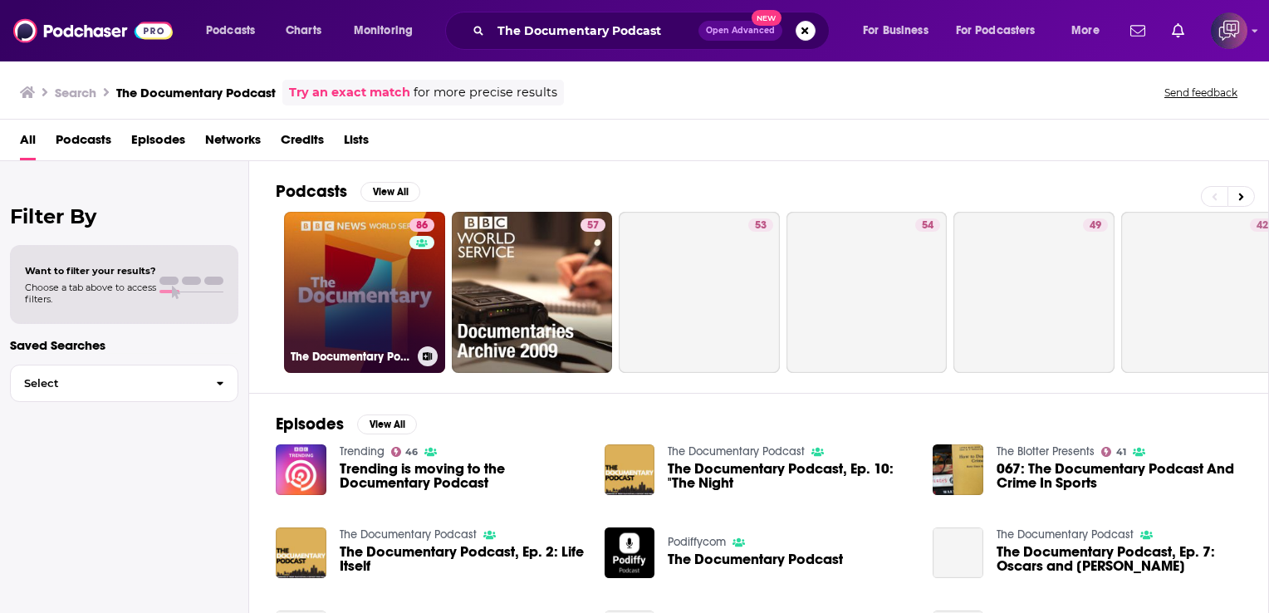
click at [341, 264] on link "86 The Documentary Podcast" at bounding box center [364, 292] width 161 height 161
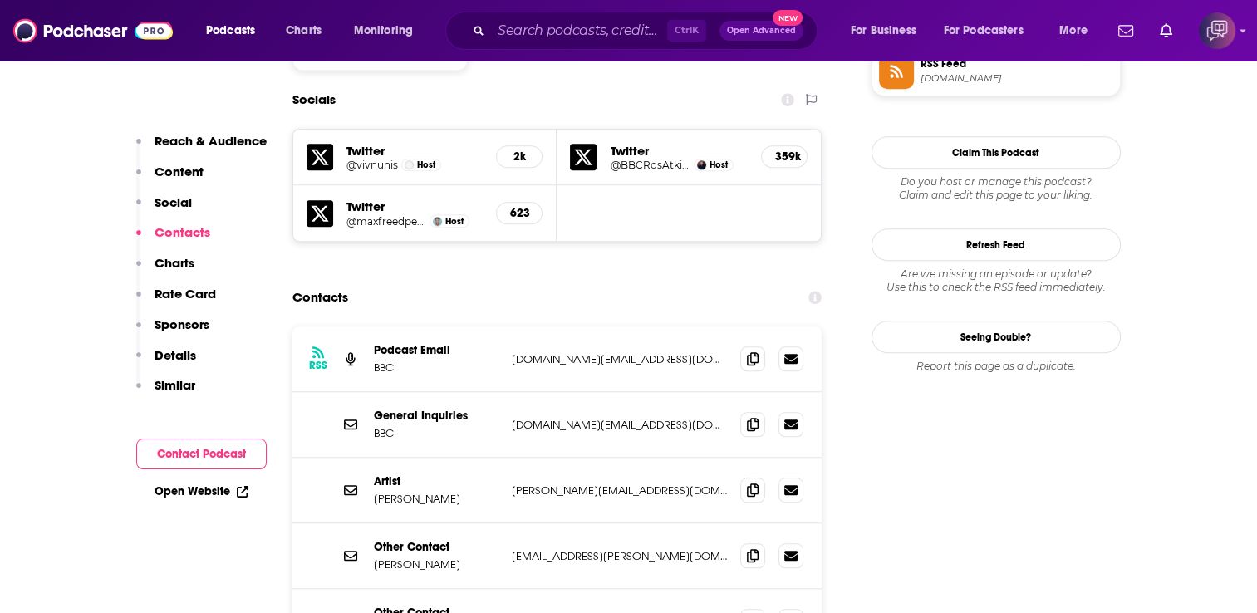
scroll to position [1495, 0]
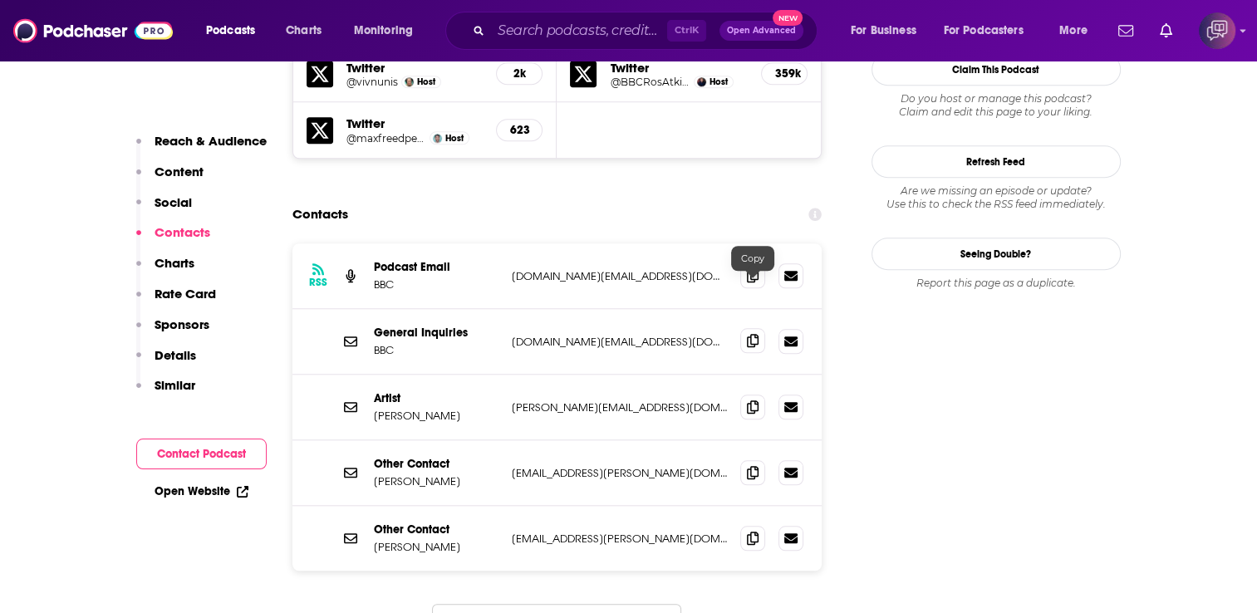
click at [752, 334] on icon at bounding box center [753, 340] width 12 height 13
click at [753, 400] on icon at bounding box center [753, 406] width 12 height 13
click at [754, 465] on icon at bounding box center [753, 471] width 12 height 13
click at [748, 531] on icon at bounding box center [753, 537] width 12 height 13
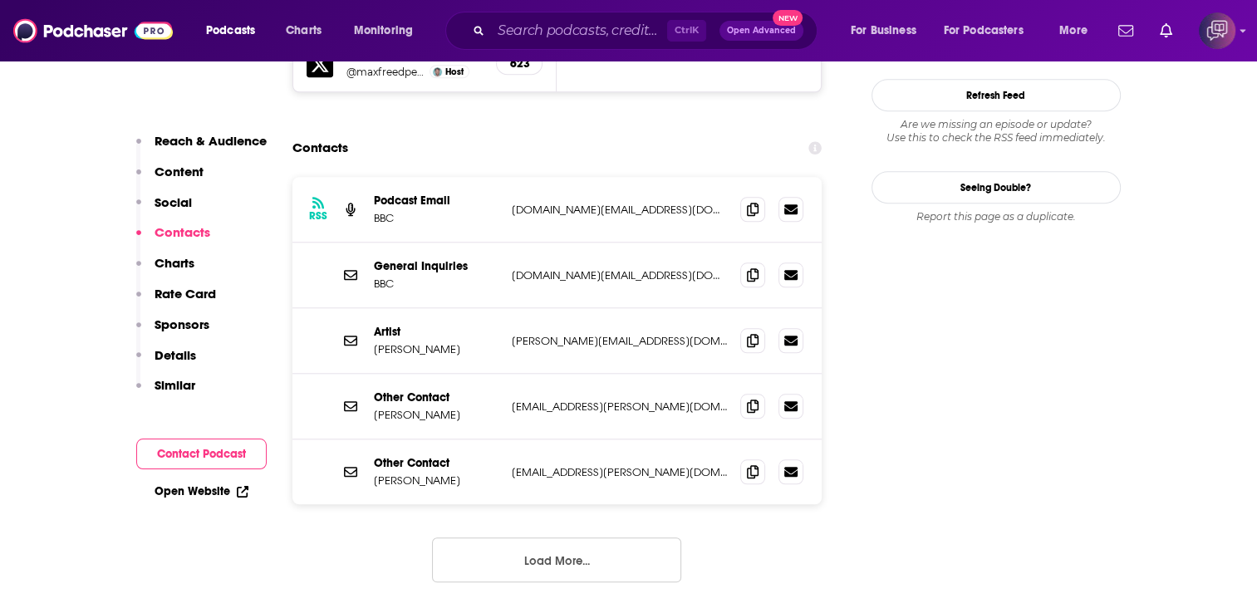
scroll to position [1578, 0]
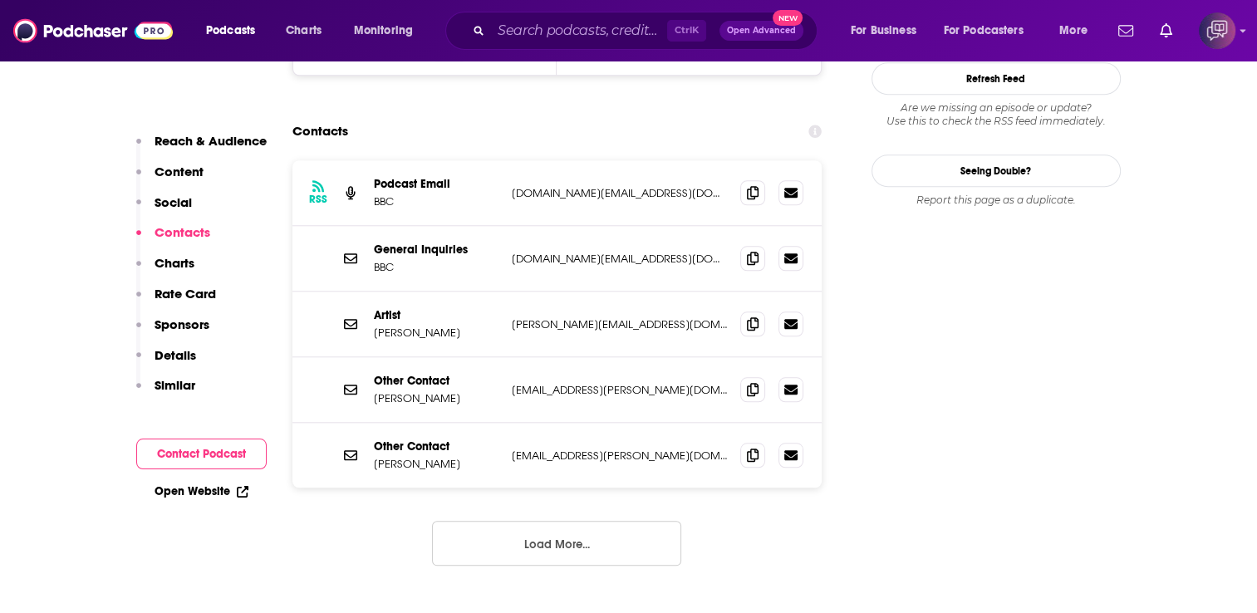
click at [532, 521] on button "Load More..." at bounding box center [556, 543] width 249 height 45
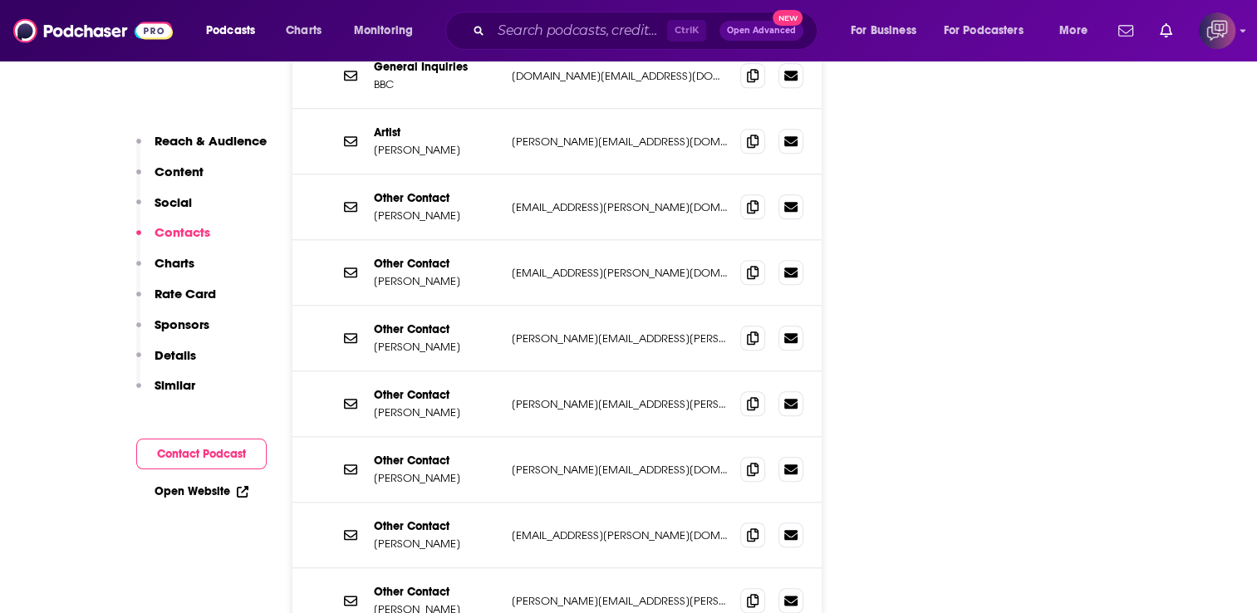
scroll to position [1744, 0]
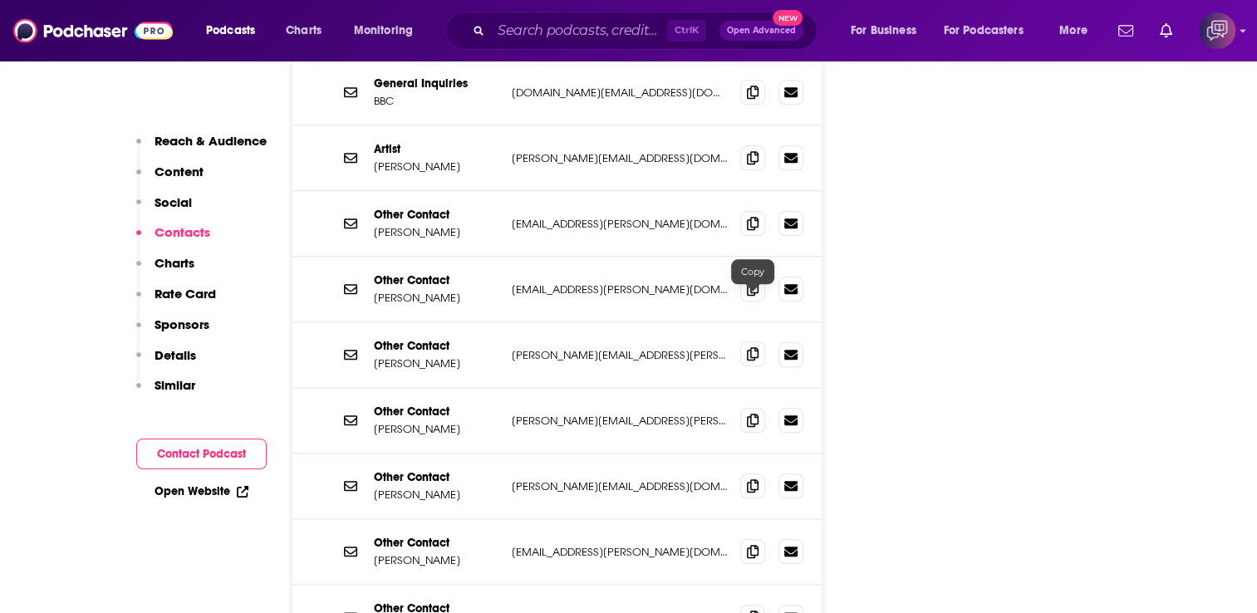
click at [752, 347] on icon at bounding box center [753, 353] width 12 height 13
click at [752, 413] on icon at bounding box center [753, 419] width 12 height 13
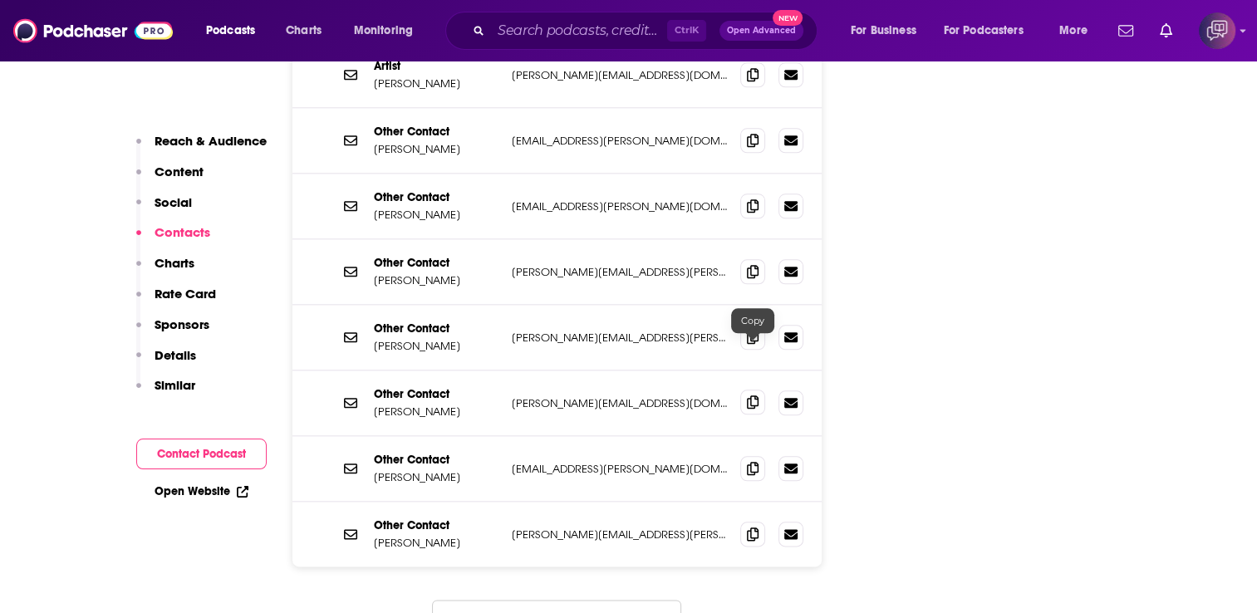
click at [749, 395] on icon at bounding box center [753, 401] width 12 height 13
click at [748, 461] on icon at bounding box center [753, 467] width 12 height 13
click at [752, 527] on icon at bounding box center [753, 533] width 12 height 13
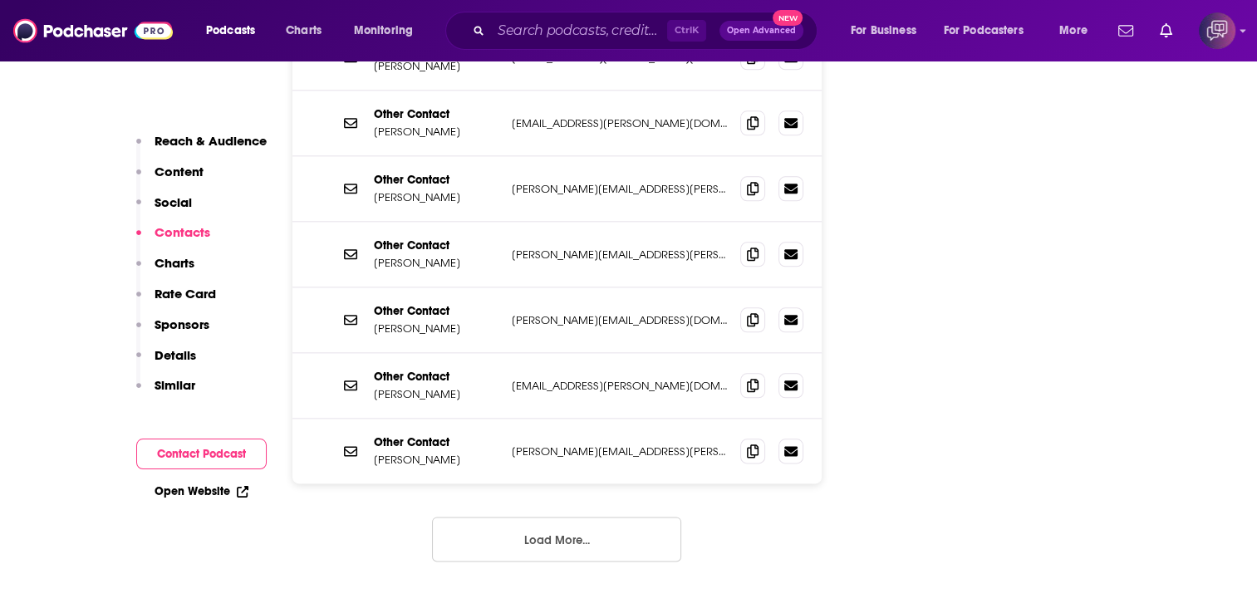
click at [557, 488] on div "RSS Podcast Email BBC [DOMAIN_NAME][EMAIL_ADDRESS][DOMAIN_NAME] [DOMAIN_NAME][E…" at bounding box center [557, 208] width 530 height 760
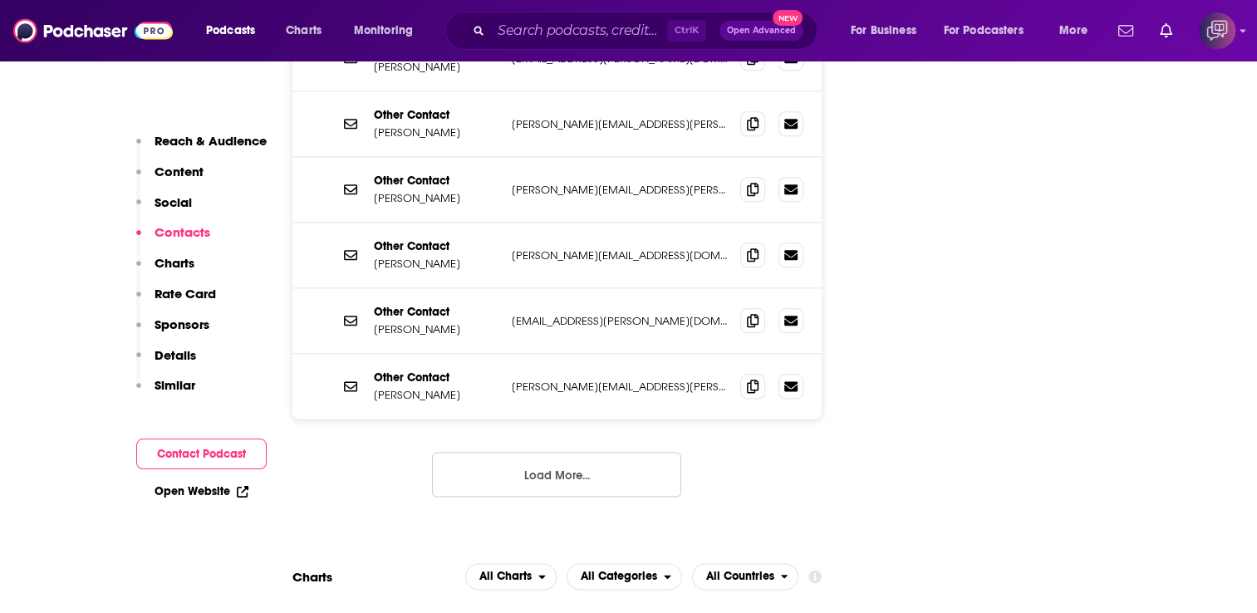
scroll to position [1993, 0]
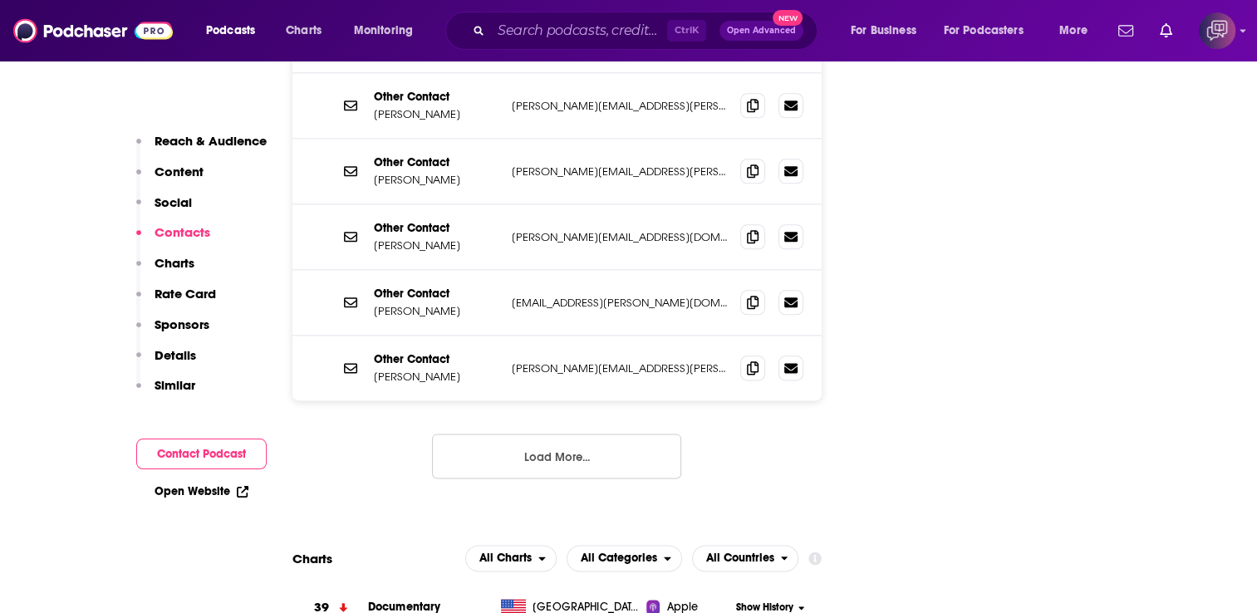
click at [585, 434] on button "Load More..." at bounding box center [556, 456] width 249 height 45
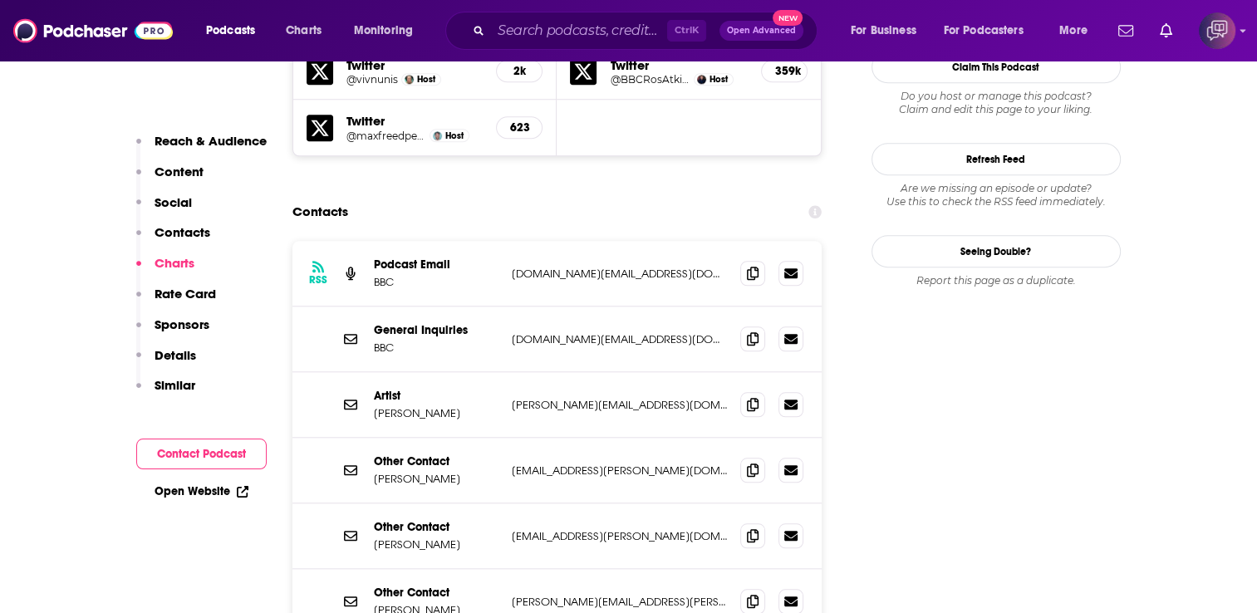
scroll to position [1495, 0]
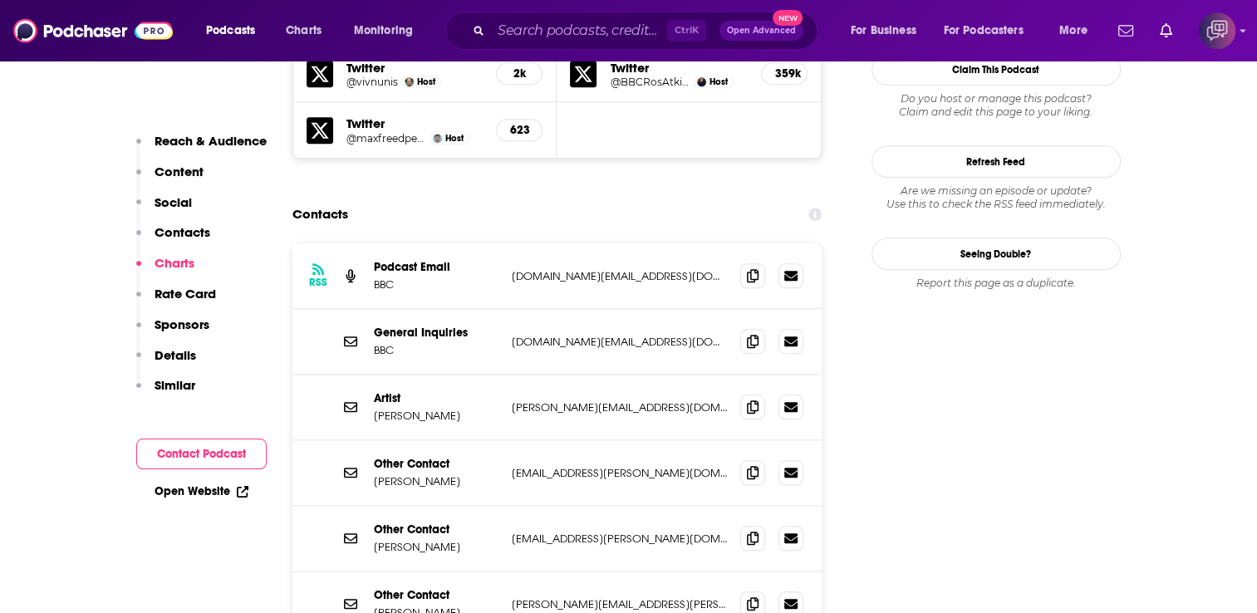
click at [552, 12] on div "Ctrl K Open Advanced New" at bounding box center [631, 31] width 372 height 38
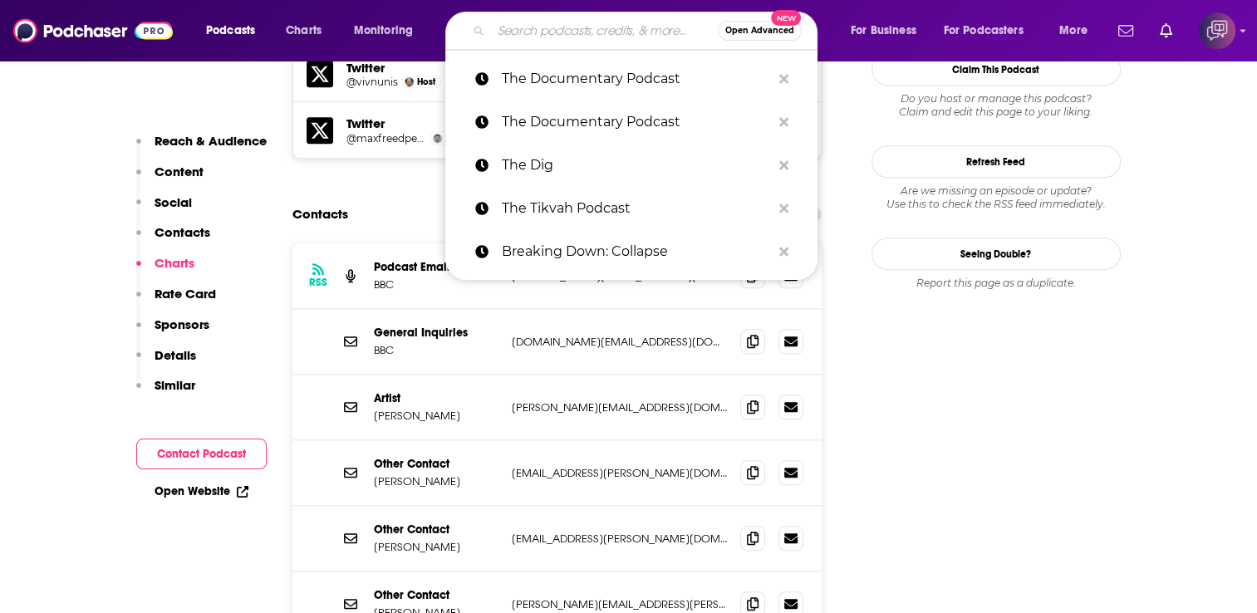
click at [558, 28] on input "Search podcasts, credits, & more..." at bounding box center [604, 30] width 227 height 27
paste input "Battleground"
type input "Battleground"
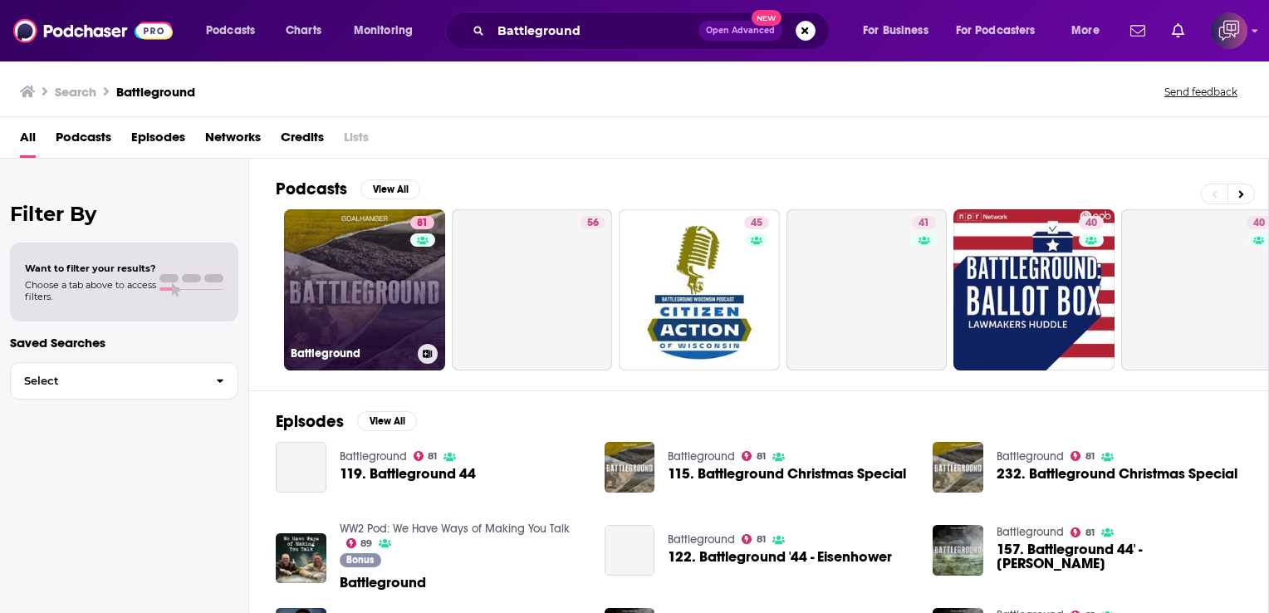
click at [365, 257] on link "81 Battleground" at bounding box center [364, 289] width 161 height 161
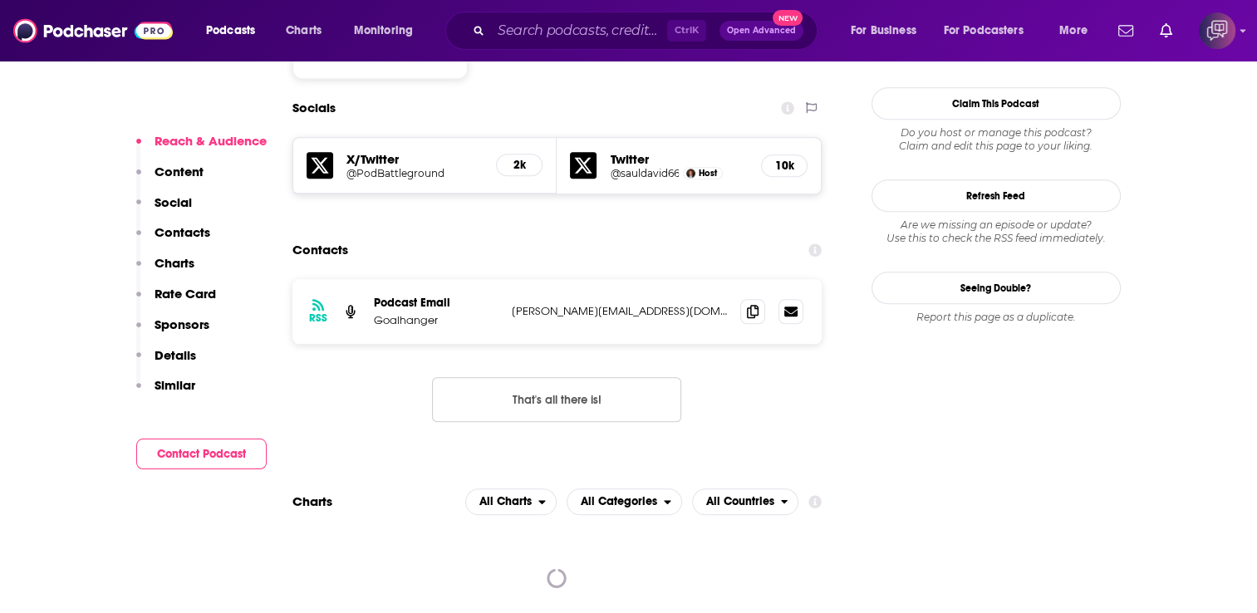
scroll to position [1495, 0]
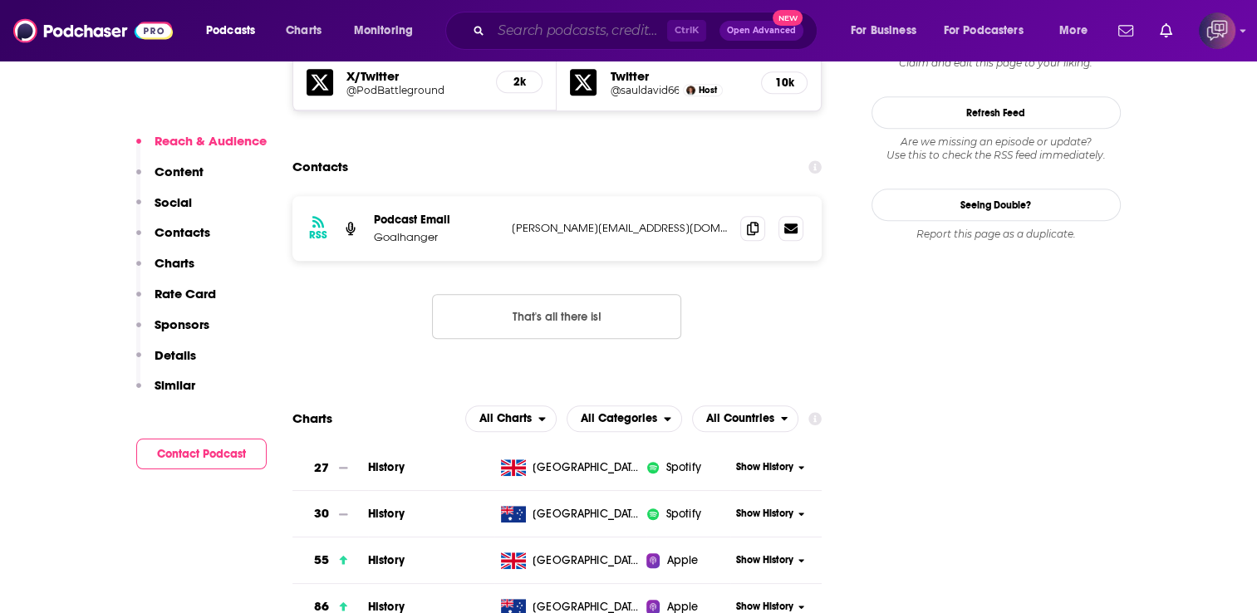
click at [571, 40] on input "Search podcasts, credits, & more..." at bounding box center [579, 30] width 176 height 27
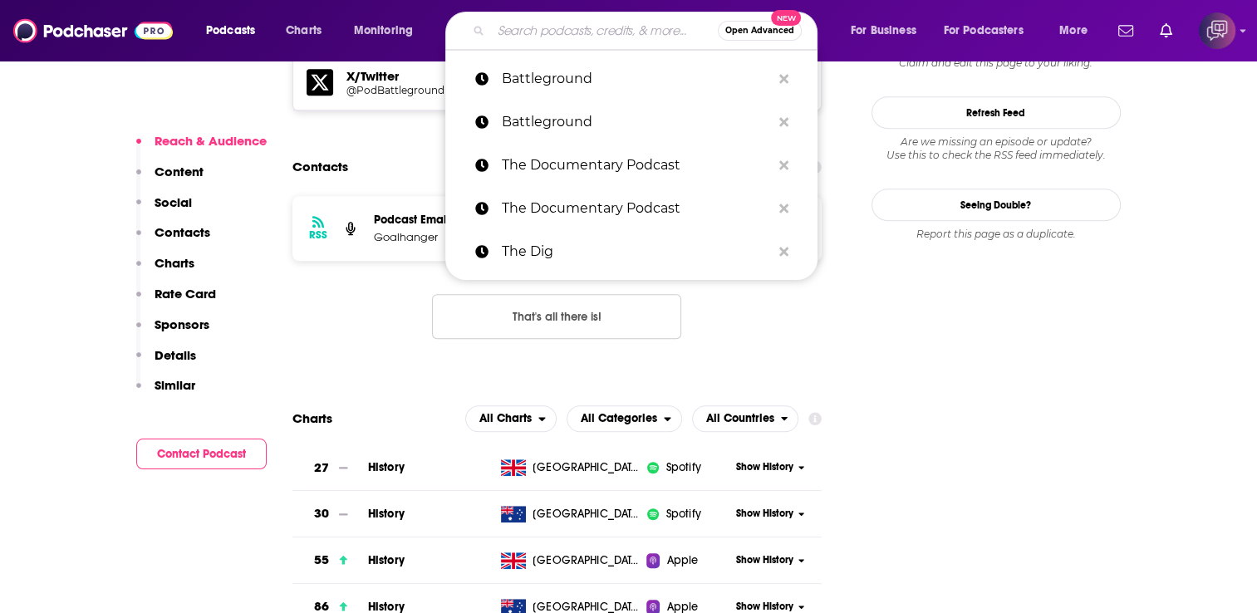
paste input "Ukrainecast"
type input "Ukrainecast"
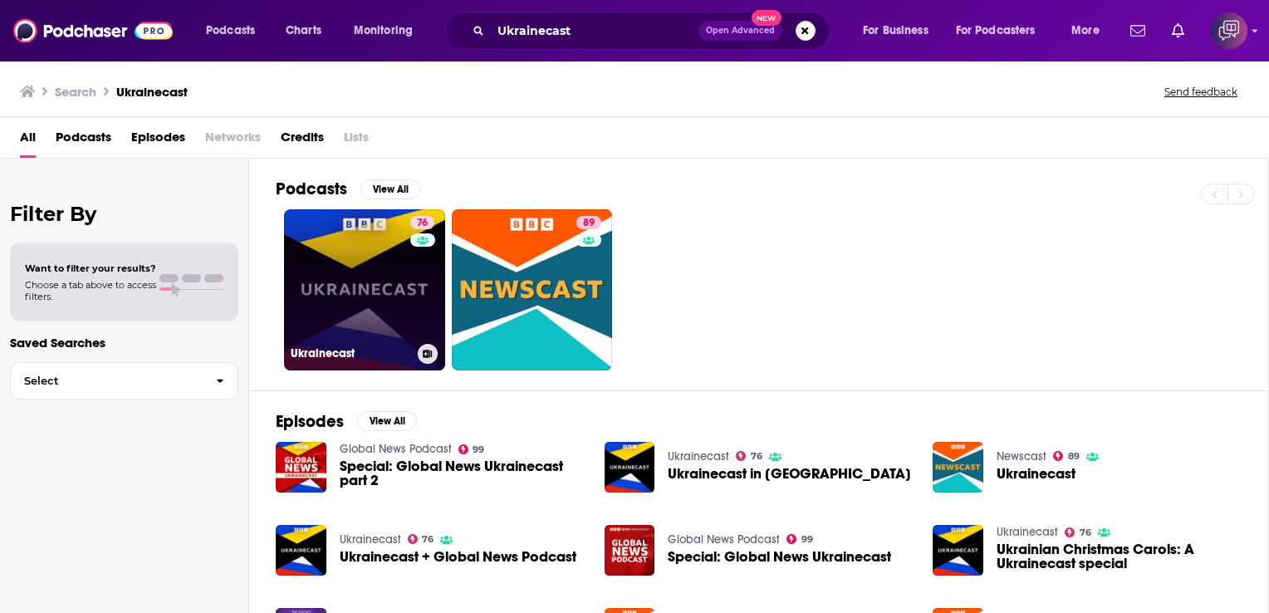
click at [307, 291] on link "76 Ukrainecast" at bounding box center [364, 289] width 161 height 161
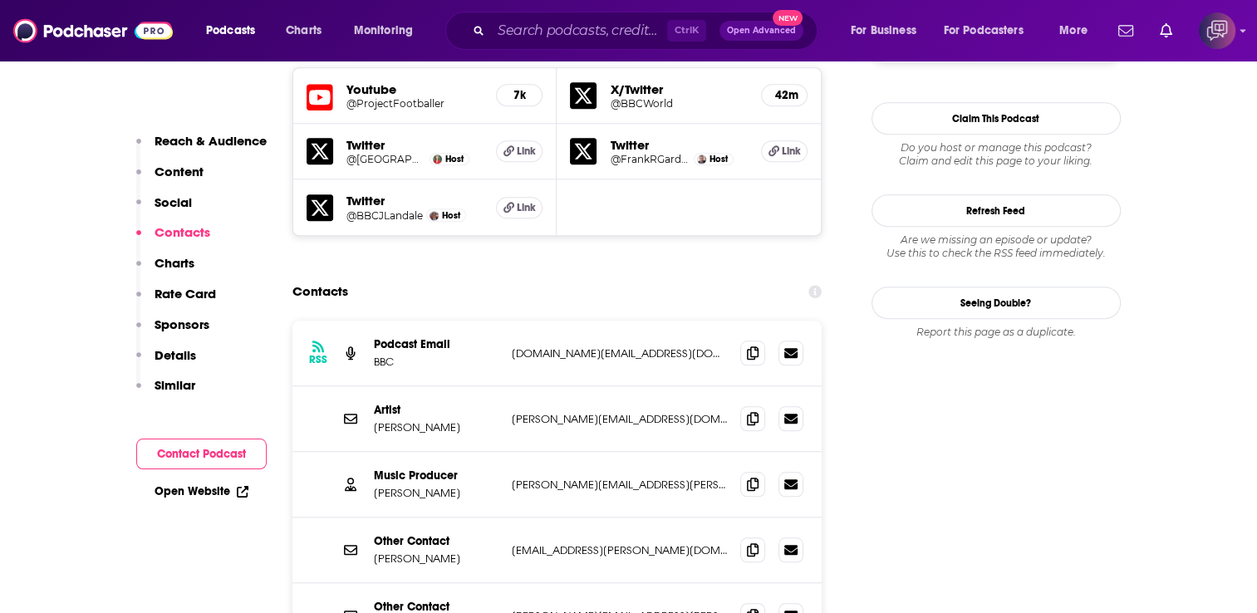
scroll to position [1578, 0]
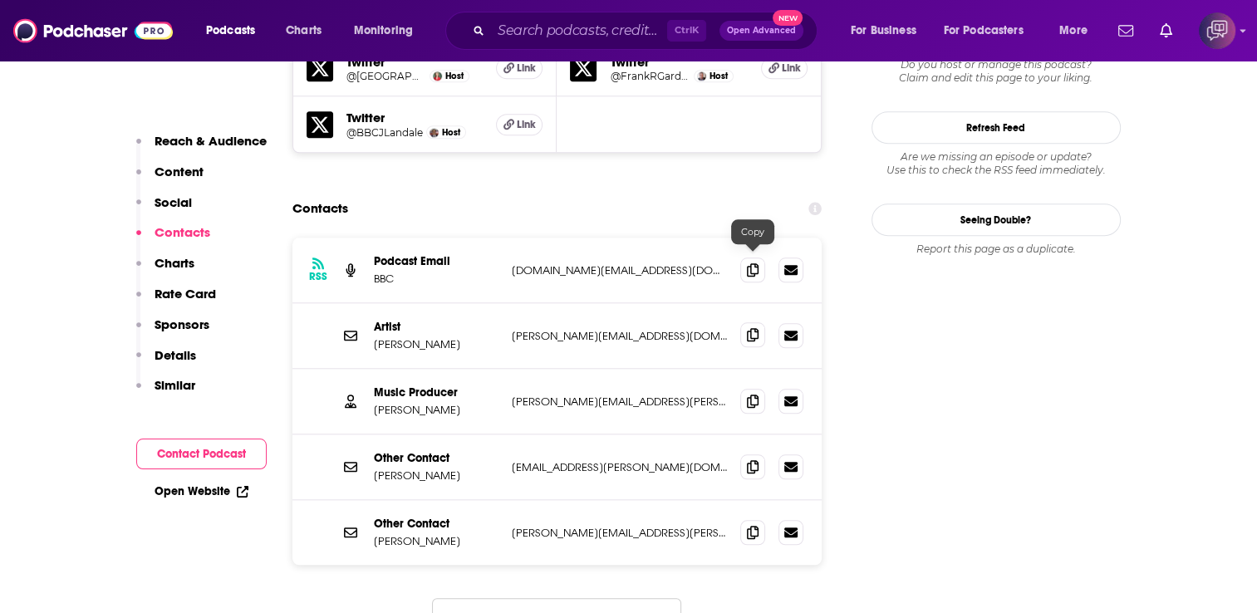
click at [746, 322] on span at bounding box center [752, 334] width 25 height 25
click at [754, 394] on icon at bounding box center [753, 400] width 12 height 13
click at [756, 459] on icon at bounding box center [753, 465] width 12 height 13
click at [748, 525] on icon at bounding box center [753, 531] width 12 height 13
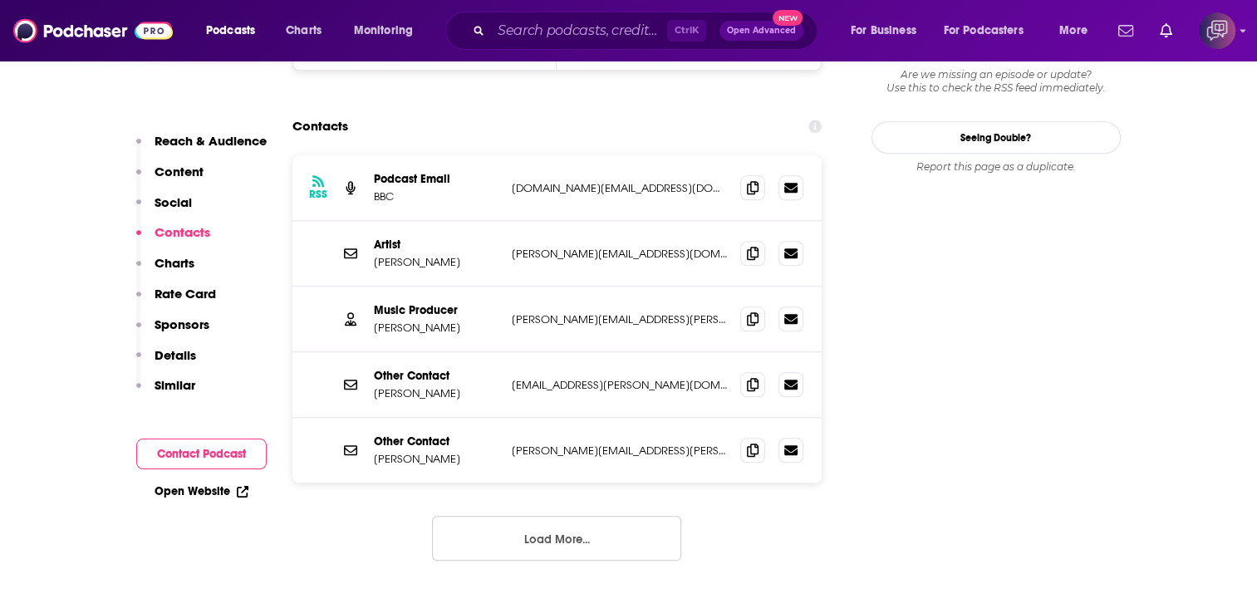
scroll to position [1661, 0]
click at [580, 515] on button "Load More..." at bounding box center [556, 537] width 249 height 45
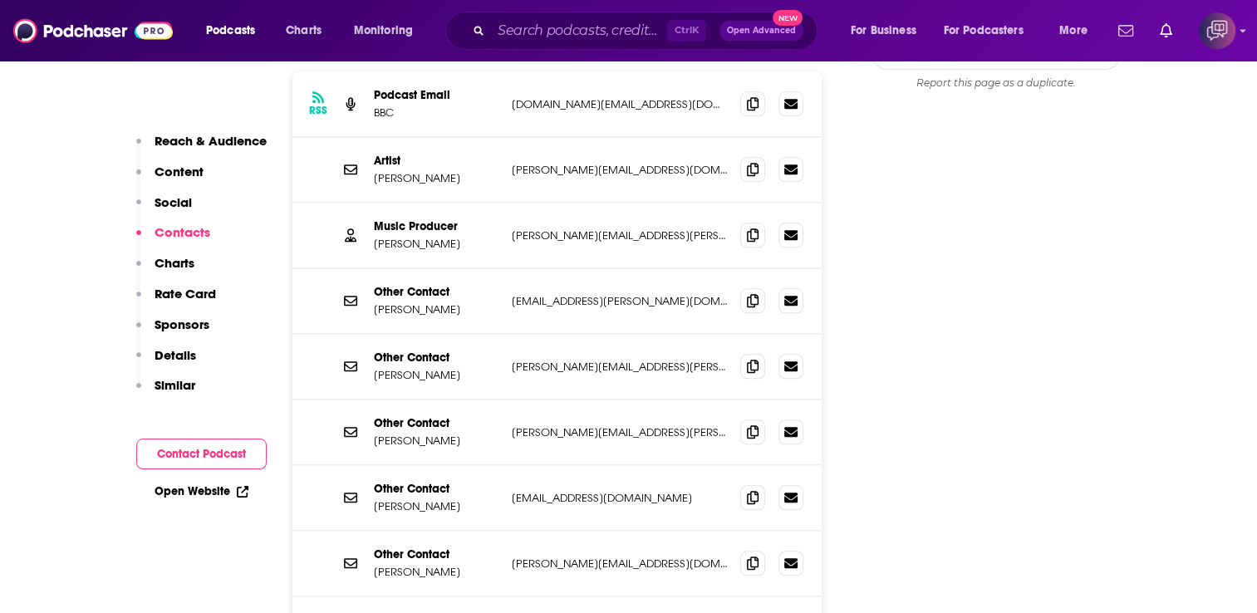
scroll to position [1827, 0]
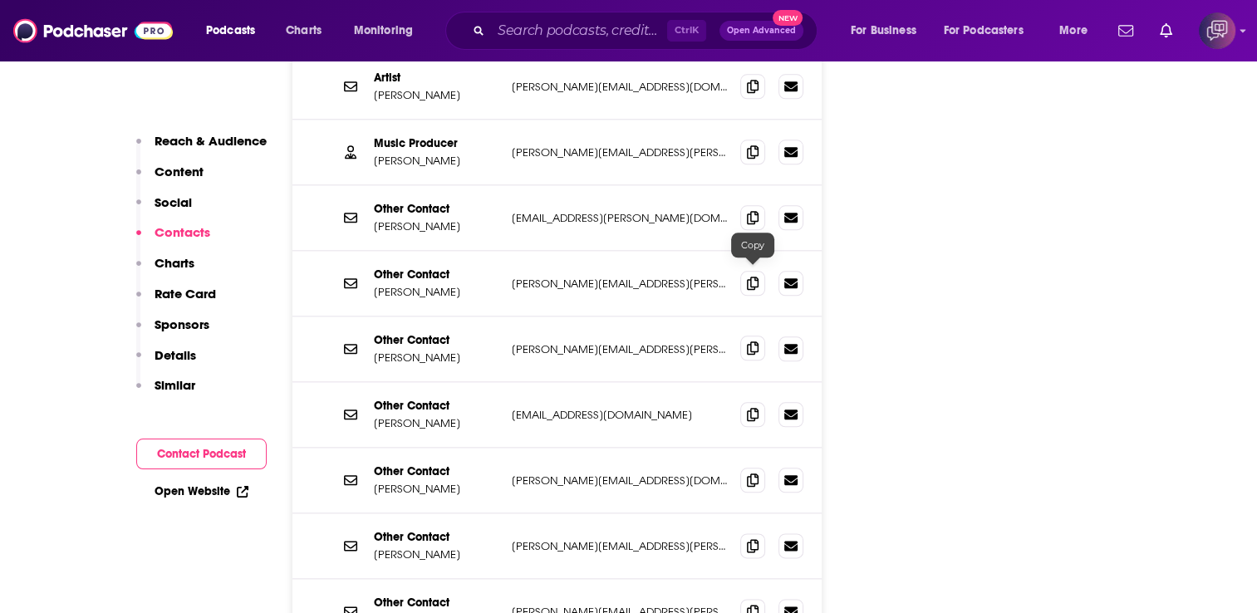
click at [753, 341] on icon at bounding box center [753, 347] width 12 height 13
click at [755, 407] on icon at bounding box center [753, 413] width 12 height 13
click at [753, 473] on icon at bounding box center [753, 479] width 12 height 13
click at [755, 538] on icon at bounding box center [753, 544] width 12 height 13
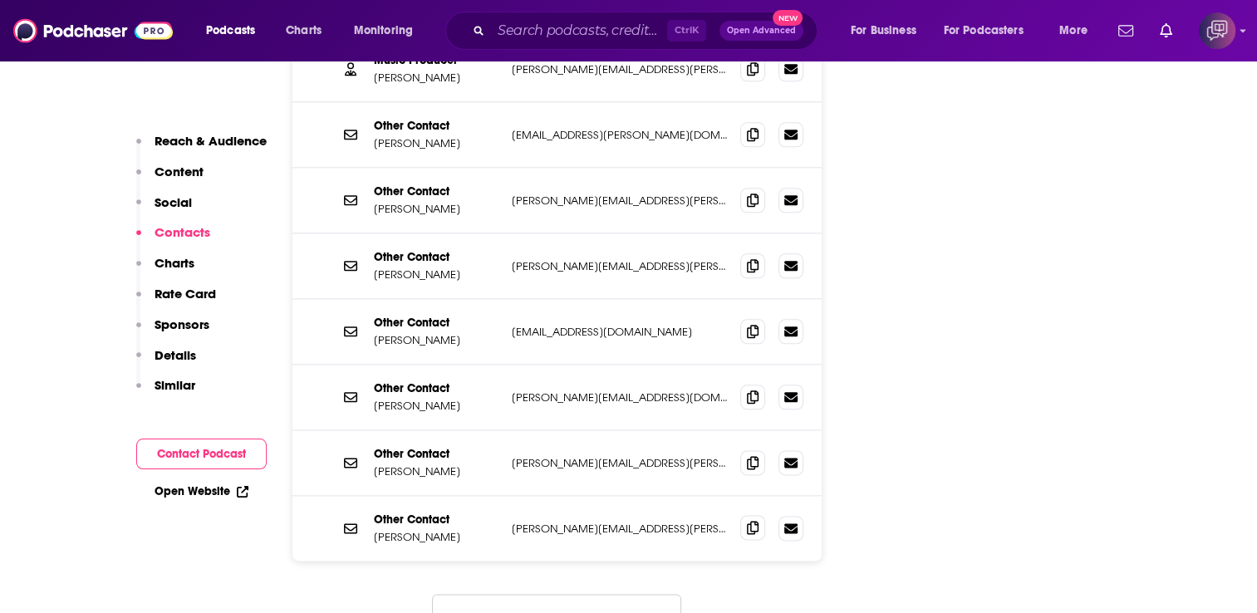
drag, startPoint x: 736, startPoint y: 458, endPoint x: 748, endPoint y: 455, distance: 12.9
click at [742, 496] on div "Other Contact [PERSON_NAME] [PERSON_NAME][EMAIL_ADDRESS][PERSON_NAME][DOMAIN_NA…" at bounding box center [557, 528] width 530 height 65
click at [748, 521] on icon at bounding box center [753, 527] width 12 height 13
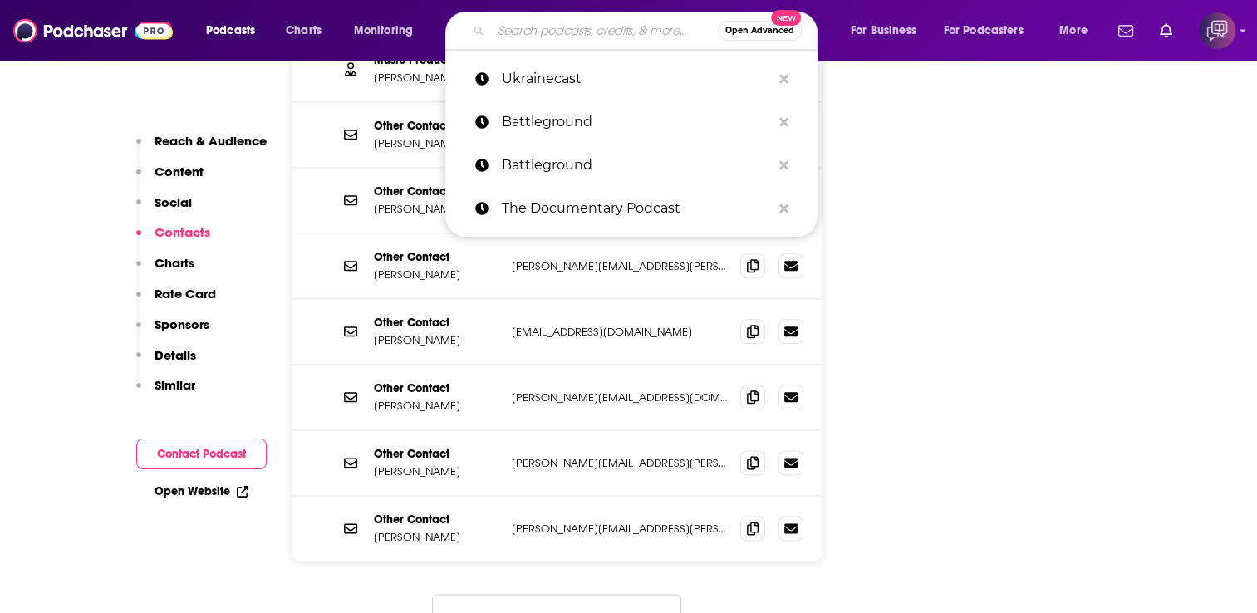
click at [604, 42] on input "Search podcasts, credits, & more..." at bounding box center [604, 30] width 227 height 27
paste input "ABC News Daily"
type input "ABC News Daily"
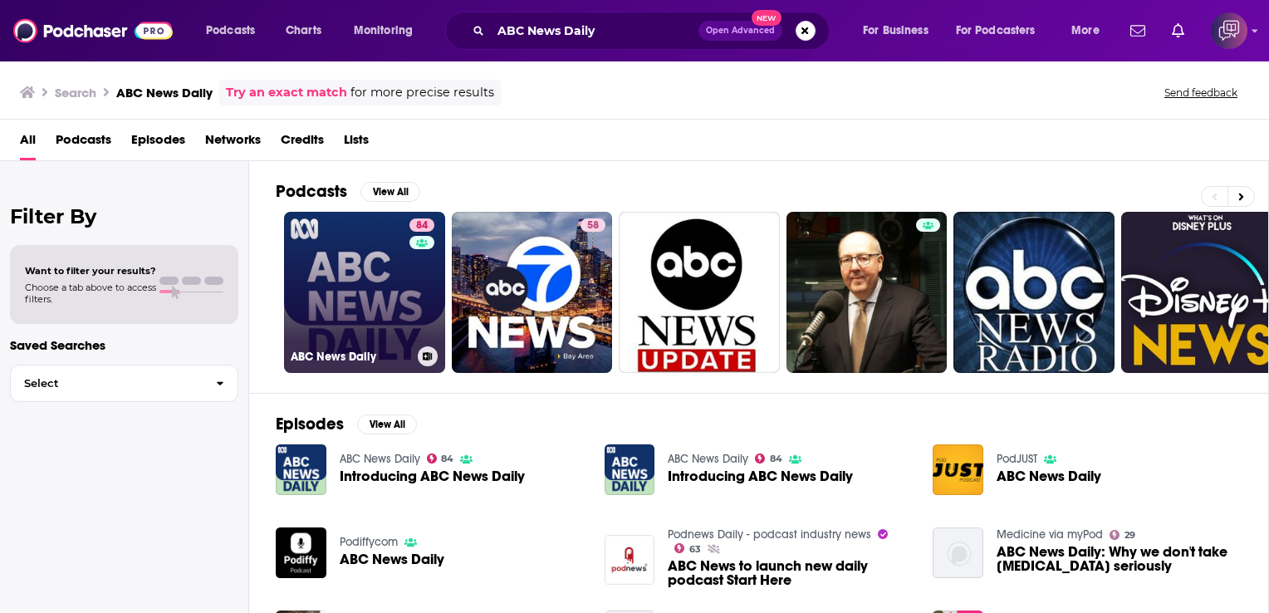
click at [327, 306] on link "84 ABC News Daily" at bounding box center [364, 292] width 161 height 161
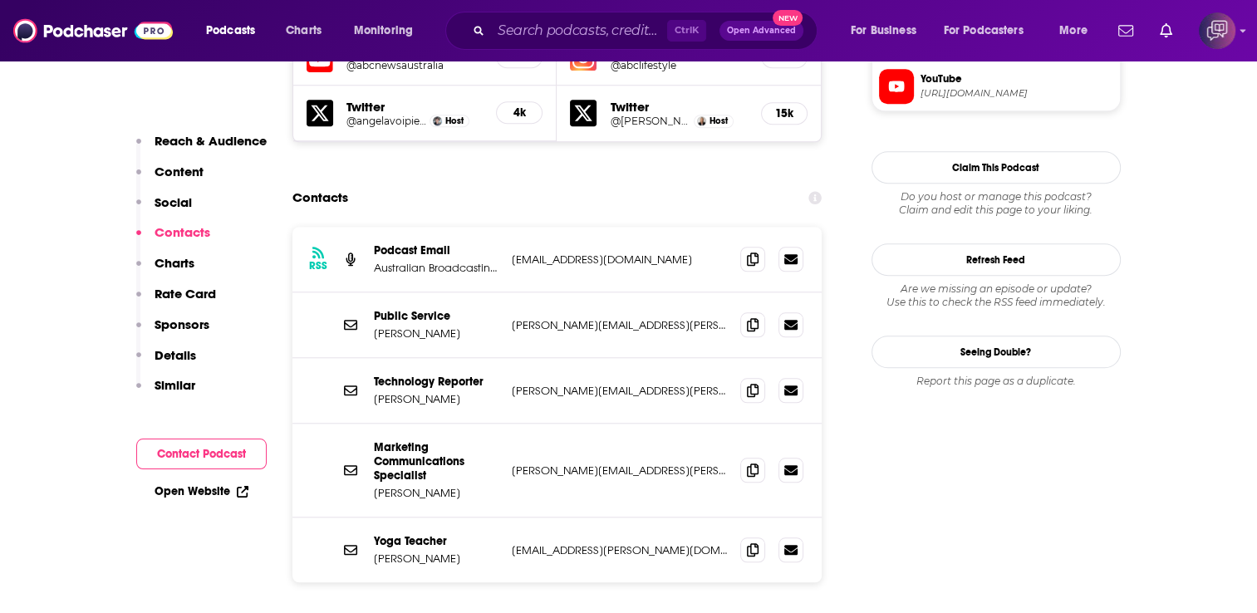
scroll to position [1495, 0]
drag, startPoint x: 753, startPoint y: 199, endPoint x: 747, endPoint y: 151, distance: 47.8
click at [754, 252] on icon at bounding box center [753, 258] width 12 height 13
drag, startPoint x: 757, startPoint y: 264, endPoint x: 757, endPoint y: 244, distance: 19.9
click at [758, 312] on span at bounding box center [752, 324] width 25 height 25
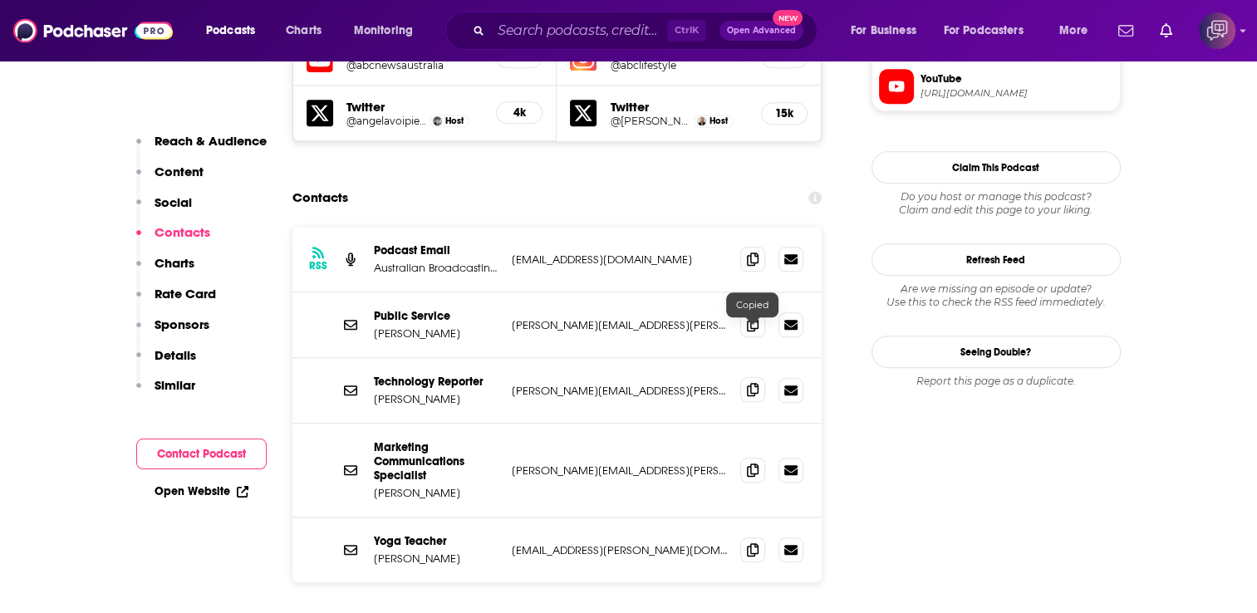
click at [748, 383] on icon at bounding box center [753, 389] width 12 height 13
drag, startPoint x: 748, startPoint y: 415, endPoint x: 781, endPoint y: 293, distance: 126.3
click at [748, 463] on icon at bounding box center [753, 469] width 12 height 13
click at [748, 542] on icon at bounding box center [753, 548] width 12 height 13
